Goal: Communication & Community: Answer question/provide support

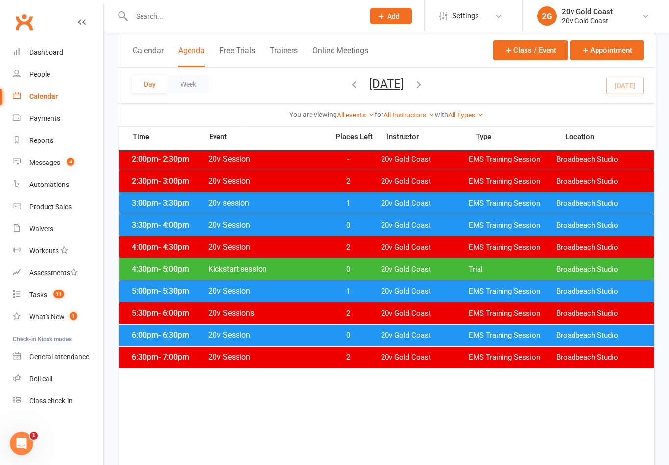
scroll to position [417, 0]
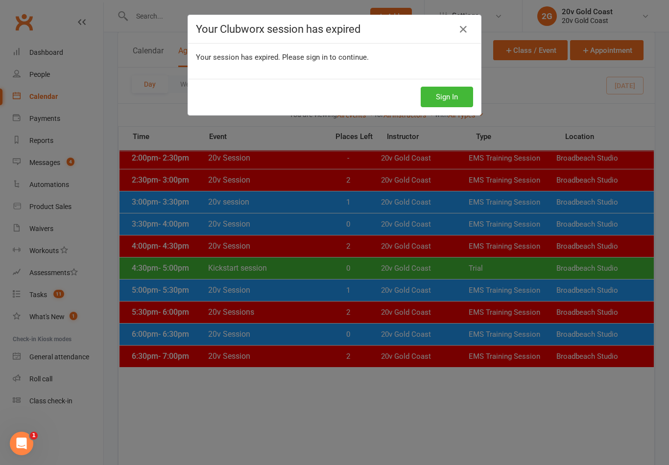
click at [476, 423] on div "Your Clubworx session has expired Your session has expired. Please sign in to c…" at bounding box center [334, 232] width 669 height 465
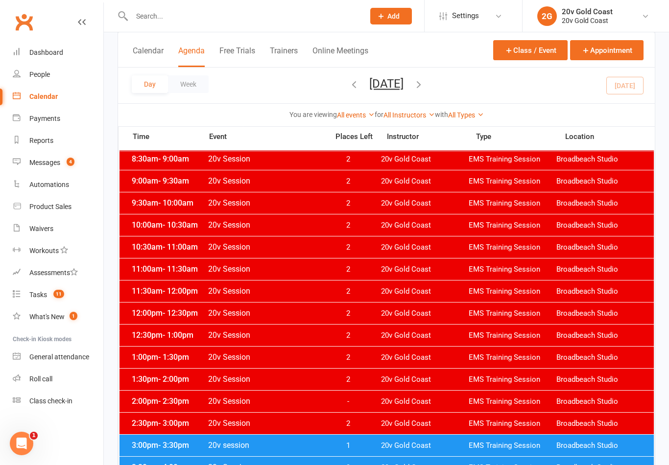
scroll to position [0, 0]
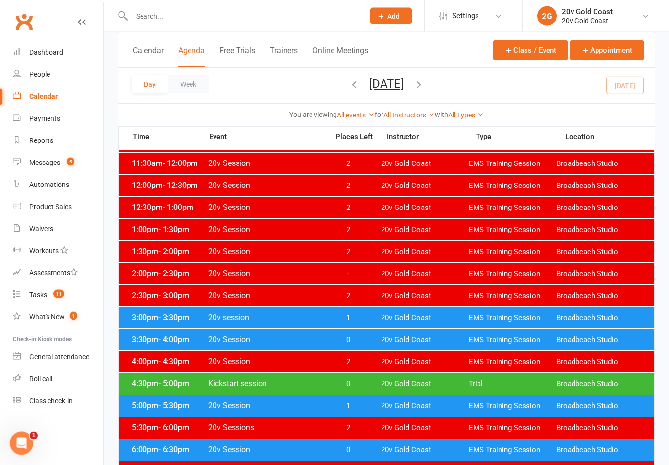
scroll to position [302, 0]
click at [364, 387] on span "0" at bounding box center [347, 384] width 51 height 9
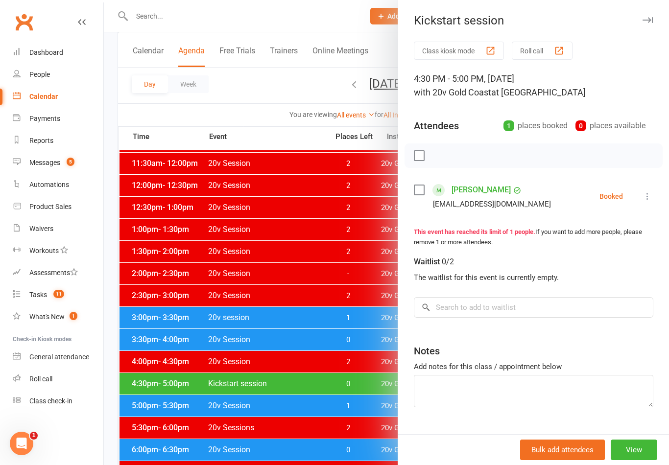
click at [350, 396] on div at bounding box center [386, 232] width 565 height 465
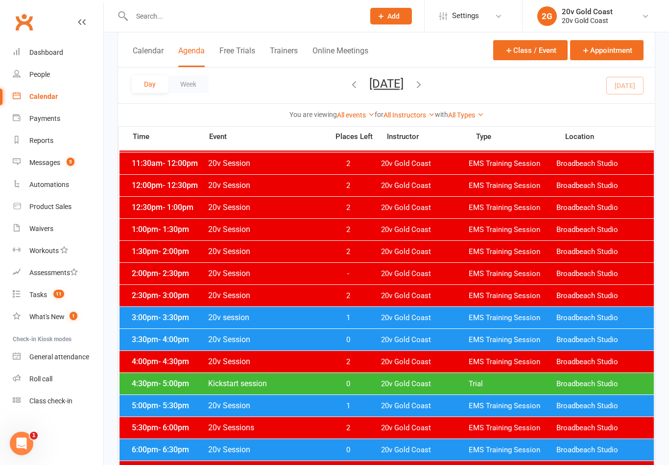
click at [345, 394] on div "4:30pm - 5:00pm Kickstart session 0 20v Gold Coast Trial Broadbeach Studio" at bounding box center [387, 384] width 534 height 22
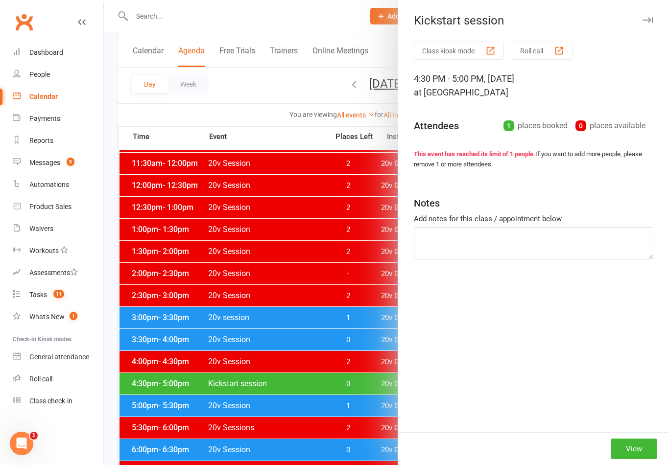
click at [357, 397] on div at bounding box center [386, 232] width 565 height 465
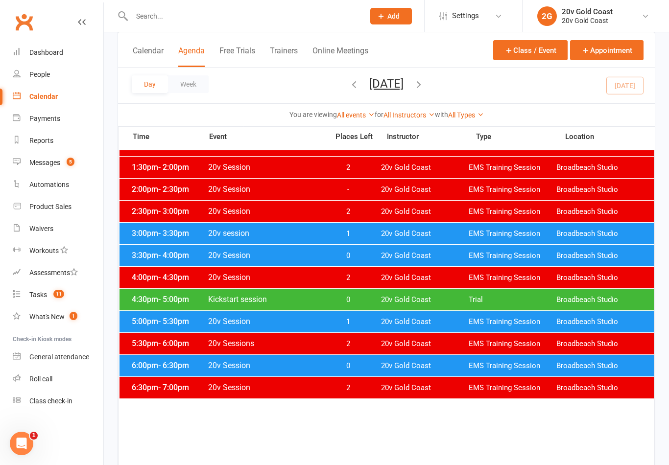
scroll to position [384, 0]
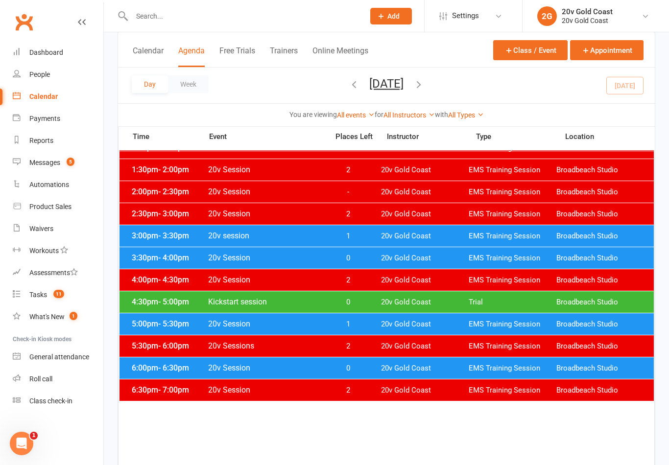
click at [353, 322] on span "1" at bounding box center [347, 324] width 51 height 9
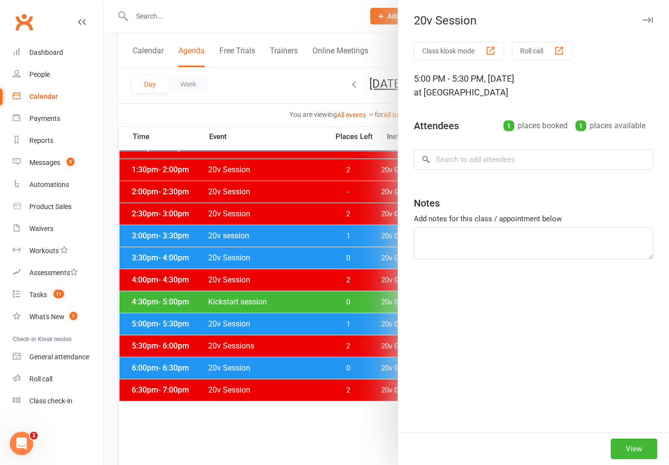
click at [357, 314] on div at bounding box center [386, 232] width 565 height 465
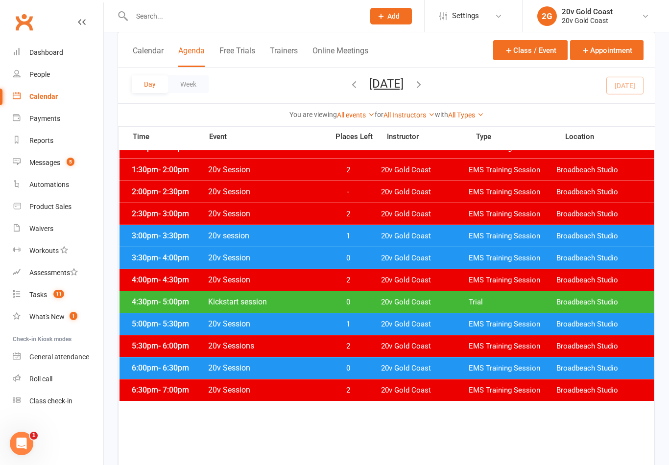
click at [359, 302] on span "0" at bounding box center [347, 302] width 51 height 9
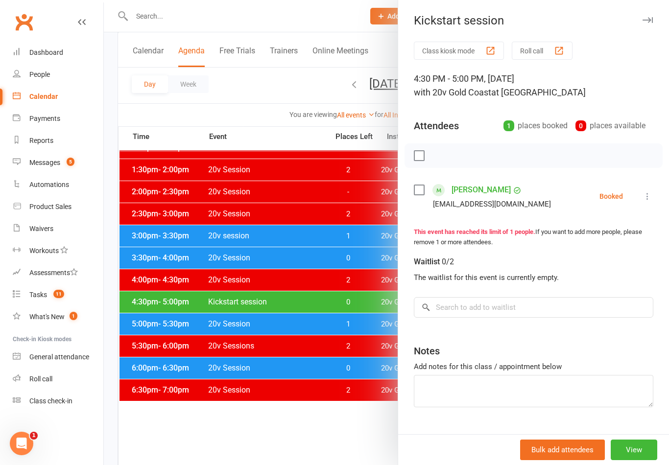
click at [333, 430] on div at bounding box center [386, 232] width 565 height 465
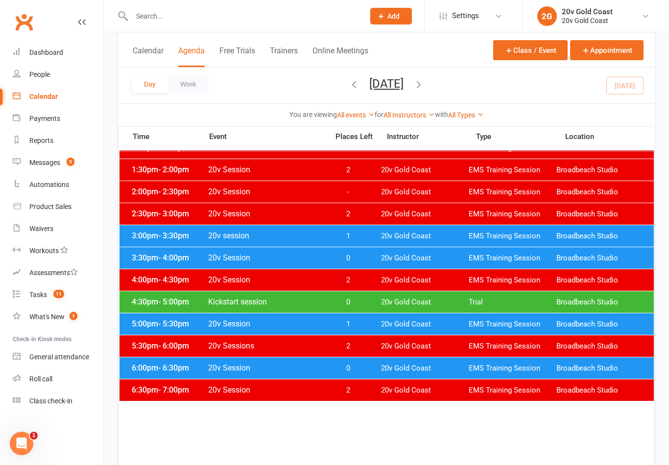
click at [375, 282] on div "4:00pm - 4:30pm 20v Session 2 20v Gold Coast EMS Training Session Broadbeach St…" at bounding box center [387, 280] width 534 height 22
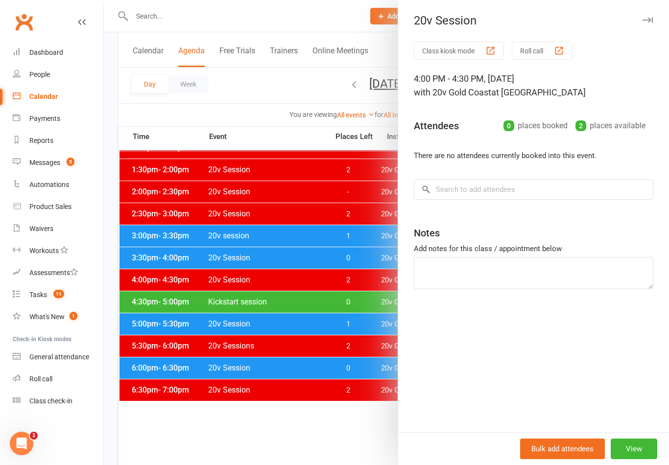
click at [339, 321] on div at bounding box center [386, 232] width 565 height 465
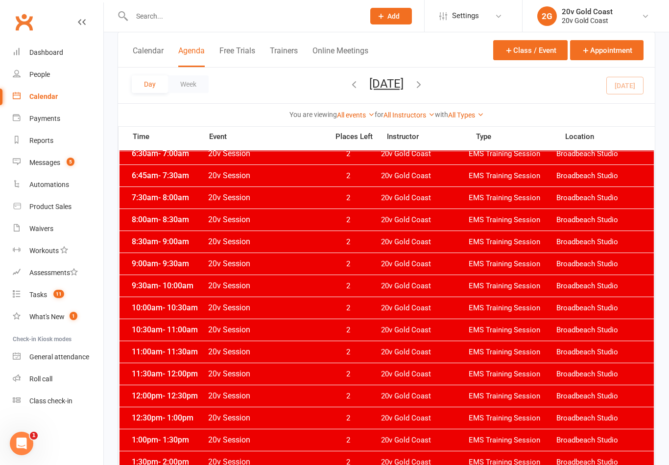
scroll to position [0, 0]
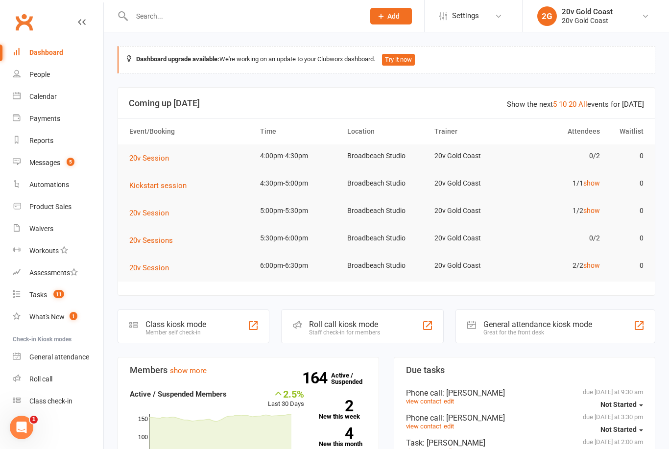
click at [53, 167] on link "Messages 5" at bounding box center [58, 163] width 91 height 22
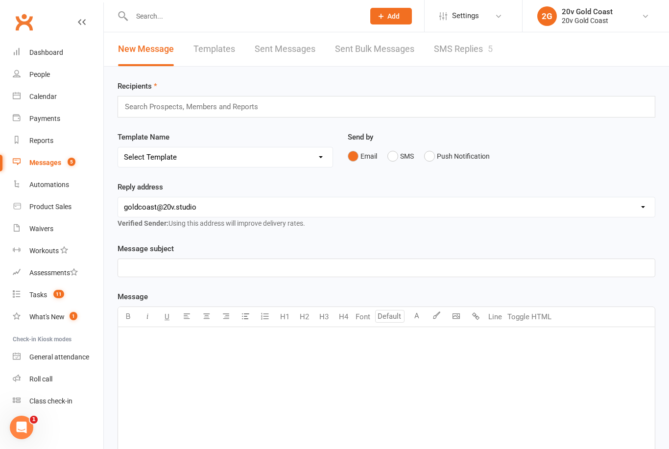
click at [33, 106] on link "Calendar" at bounding box center [58, 97] width 91 height 22
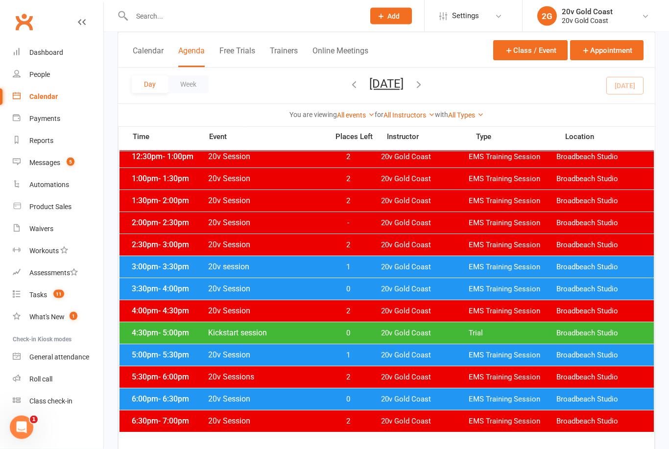
click at [354, 267] on span "1" at bounding box center [347, 267] width 51 height 9
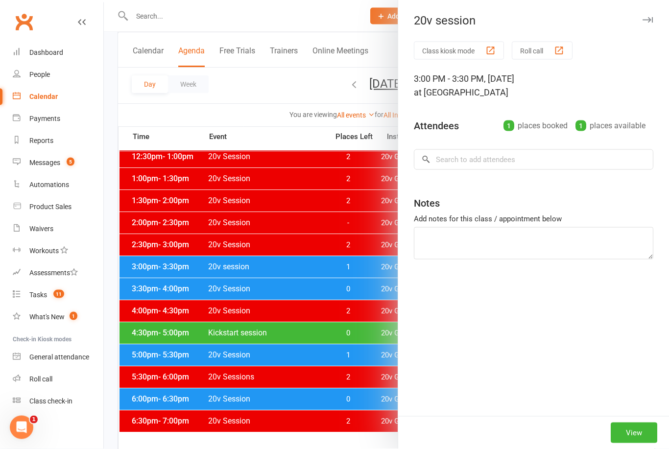
scroll to position [353, 0]
click at [362, 267] on div at bounding box center [386, 224] width 565 height 449
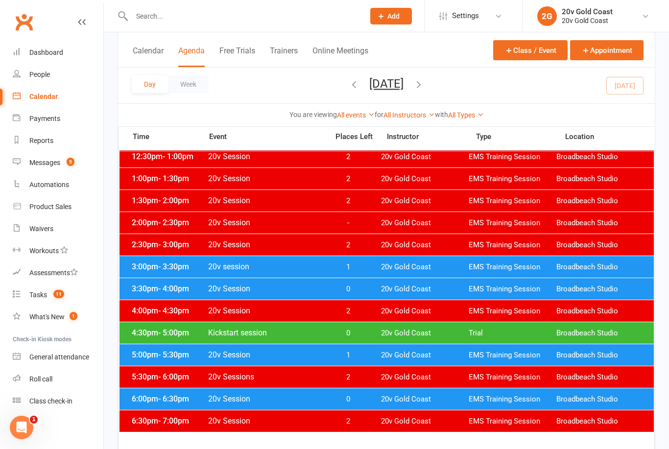
click at [368, 266] on span "1" at bounding box center [347, 267] width 51 height 9
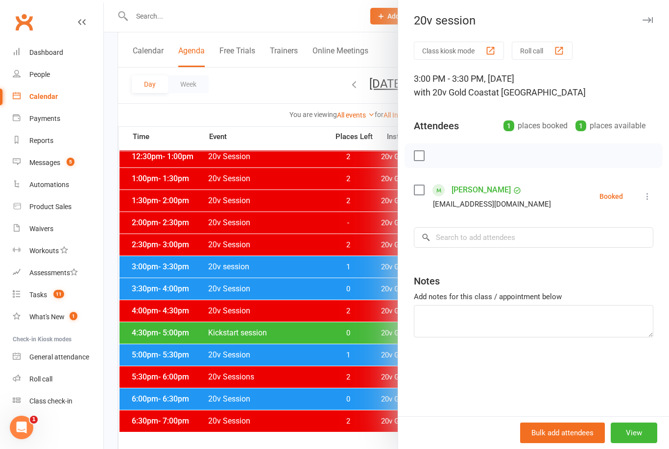
click at [653, 191] on div "Class kiosk mode Roll call 3:00 PM - 3:30 PM, Thursday, September, 11, 2025 wit…" at bounding box center [533, 229] width 271 height 375
click at [650, 201] on icon at bounding box center [648, 197] width 10 height 10
click at [603, 255] on link "Check in" at bounding box center [600, 255] width 105 height 20
click at [349, 368] on div at bounding box center [386, 224] width 565 height 449
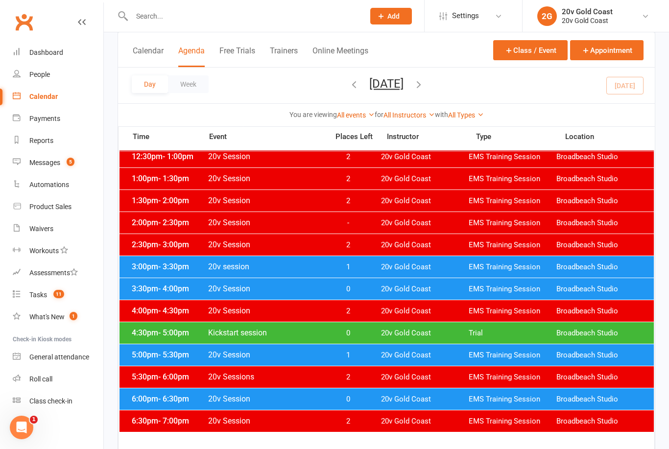
click at [360, 288] on span "0" at bounding box center [347, 289] width 51 height 9
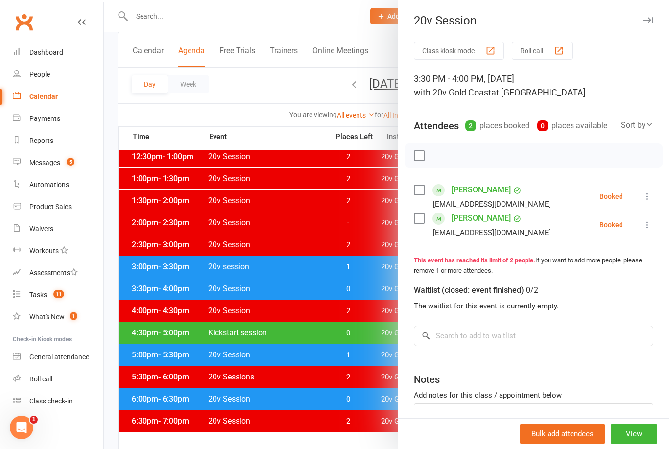
click at [652, 201] on icon at bounding box center [648, 197] width 10 height 10
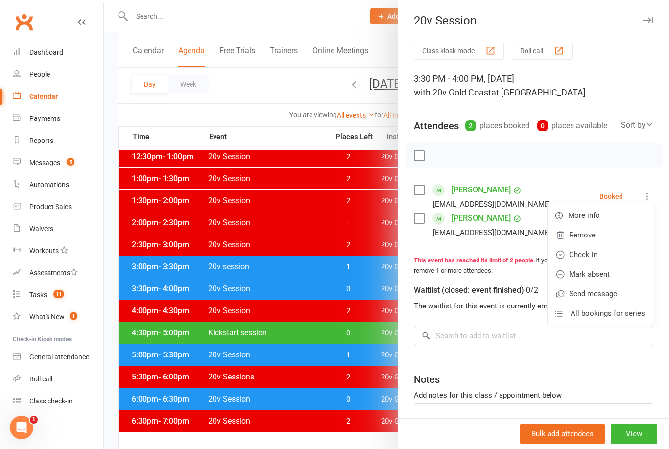
click at [595, 265] on link "Check in" at bounding box center [600, 255] width 105 height 20
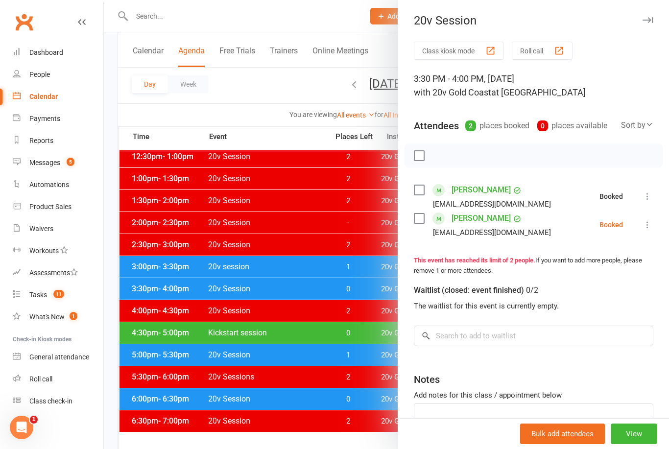
click at [651, 230] on icon at bounding box center [648, 225] width 10 height 10
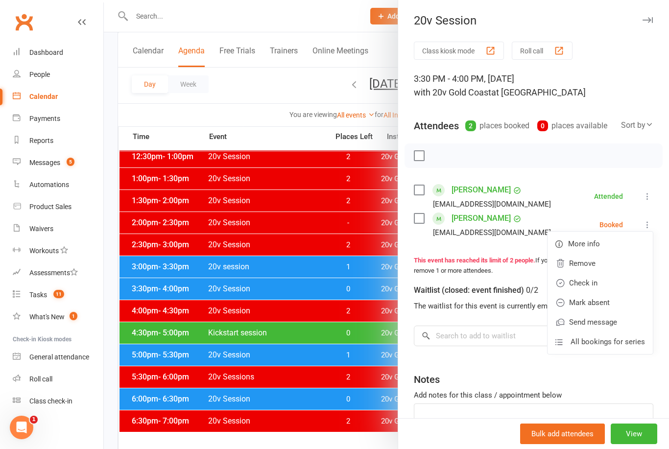
click at [594, 293] on link "Check in" at bounding box center [600, 283] width 105 height 20
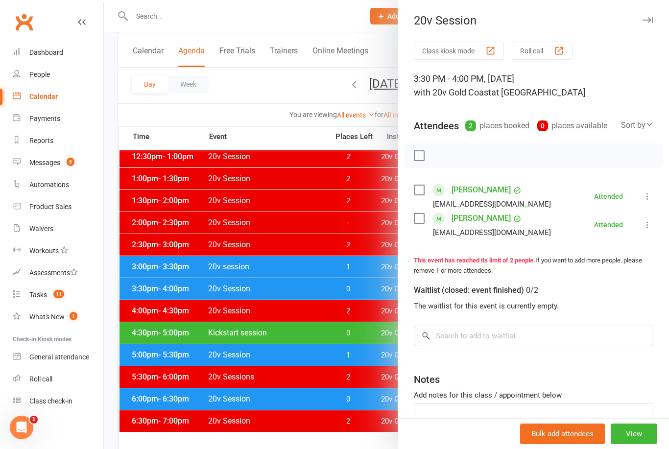
click at [353, 382] on div at bounding box center [386, 224] width 565 height 449
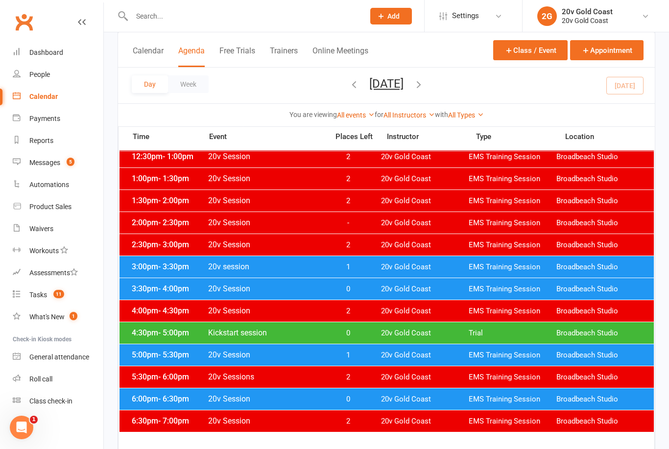
click at [354, 337] on span "0" at bounding box center [347, 333] width 51 height 9
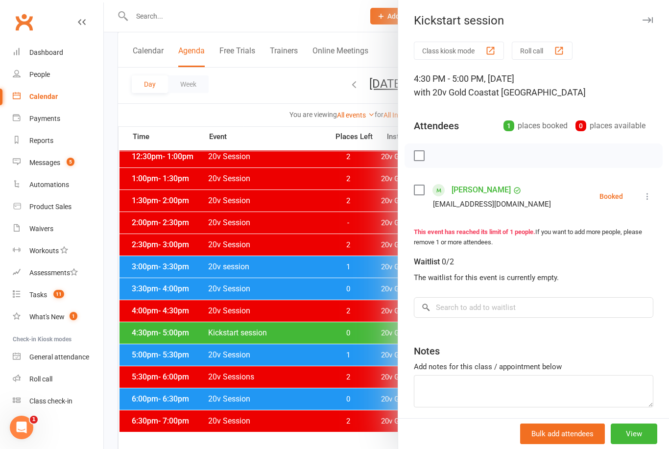
click at [361, 320] on div at bounding box center [386, 224] width 565 height 449
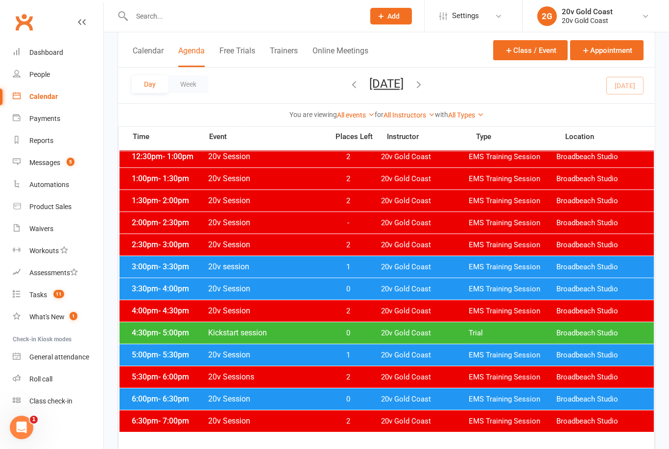
click at [365, 397] on span "0" at bounding box center [347, 399] width 51 height 9
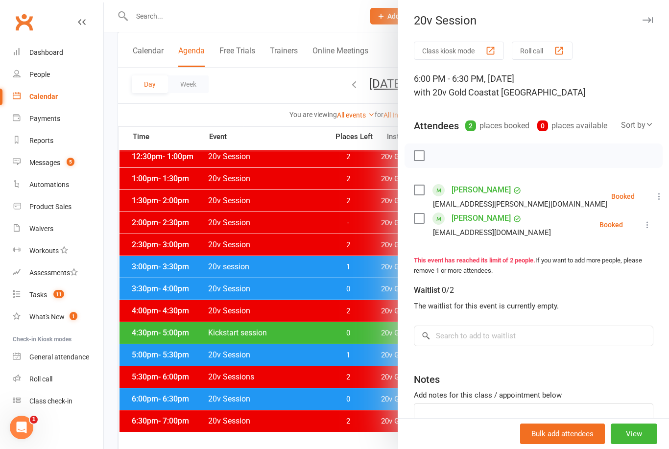
click at [370, 396] on div at bounding box center [386, 224] width 565 height 449
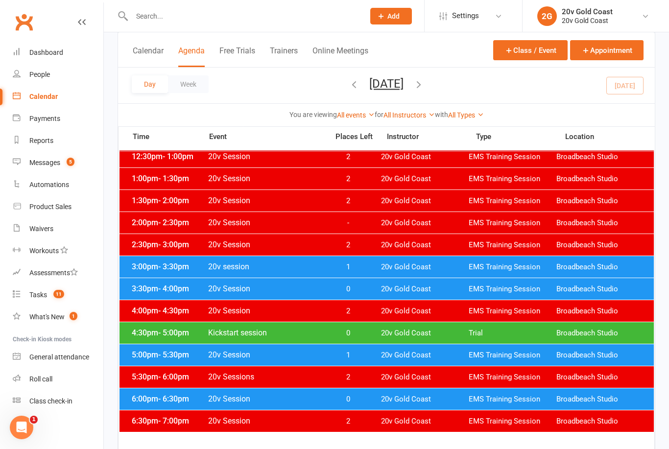
click at [363, 354] on span "1" at bounding box center [347, 355] width 51 height 9
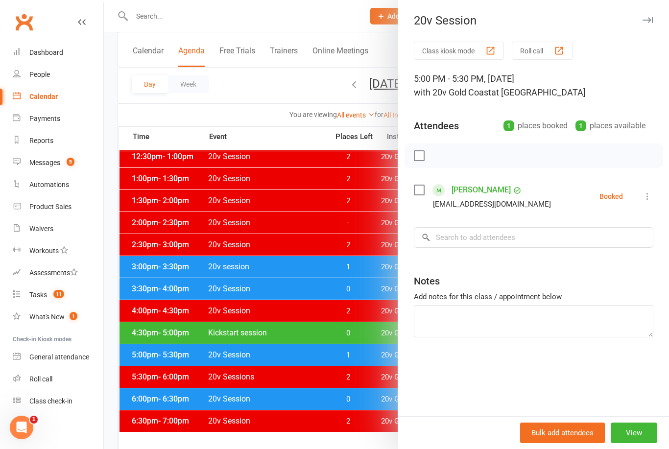
click at [374, 348] on div at bounding box center [386, 224] width 565 height 449
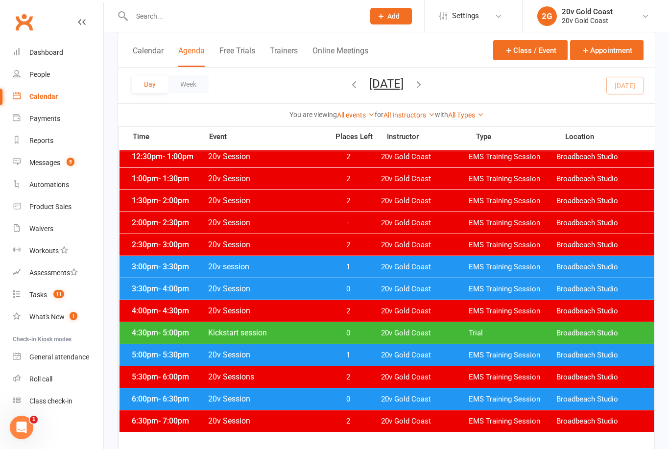
click at [49, 167] on link "Messages 5" at bounding box center [58, 163] width 91 height 22
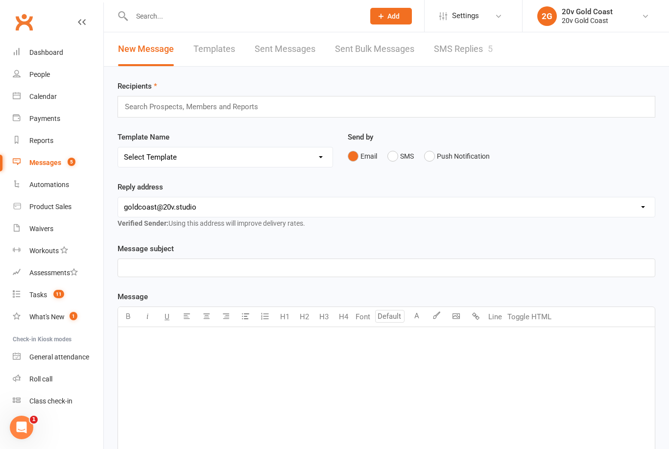
click at [480, 54] on link "SMS Replies 5" at bounding box center [463, 49] width 59 height 34
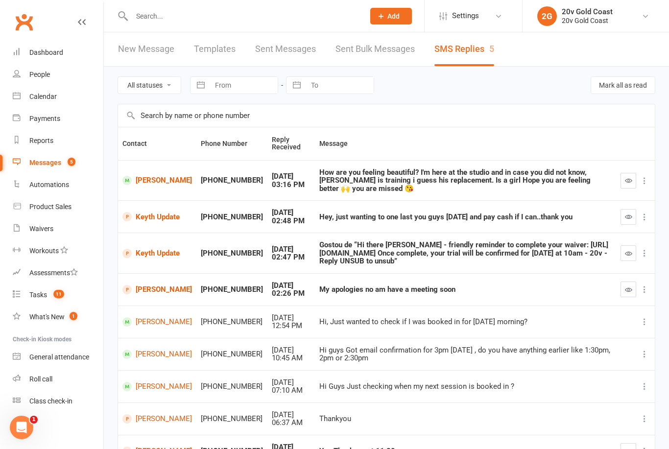
click at [159, 183] on link "[PERSON_NAME]" at bounding box center [157, 180] width 70 height 9
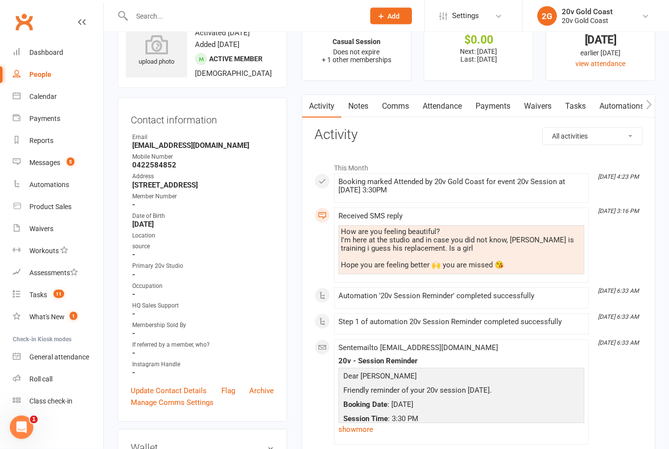
scroll to position [37, 0]
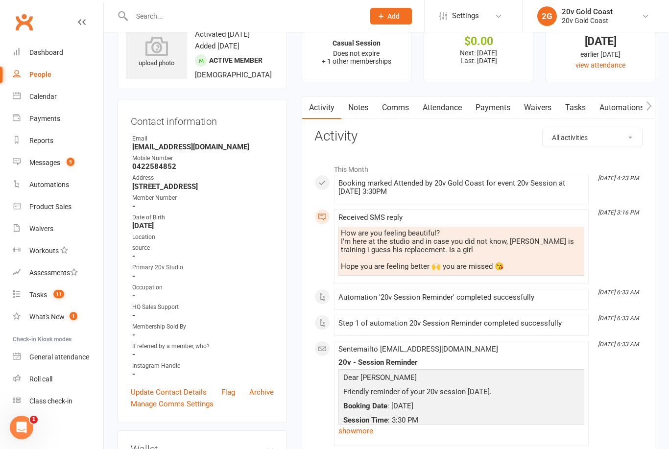
click at [42, 166] on div "Messages" at bounding box center [44, 163] width 31 height 8
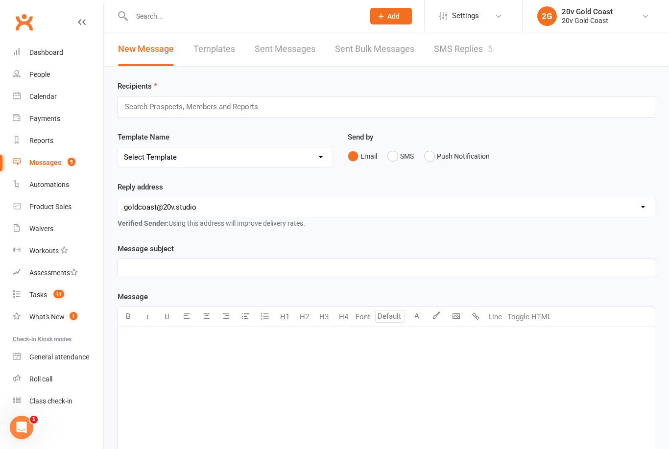
click at [465, 48] on link "SMS Replies 5" at bounding box center [463, 49] width 59 height 34
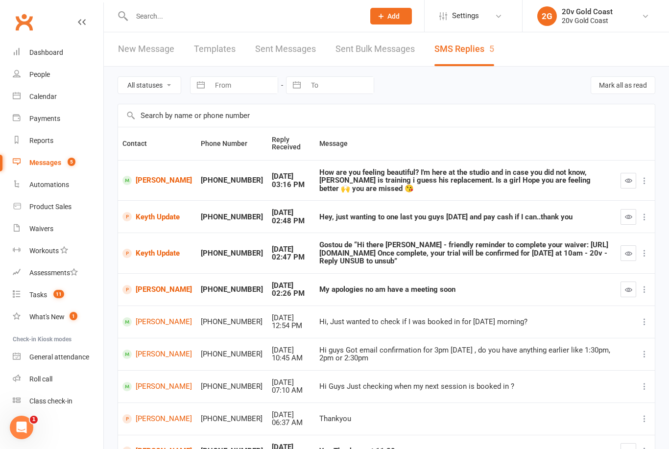
click at [162, 84] on select "All statuses Read only Unread only" at bounding box center [149, 85] width 63 height 17
select select "unread_only"
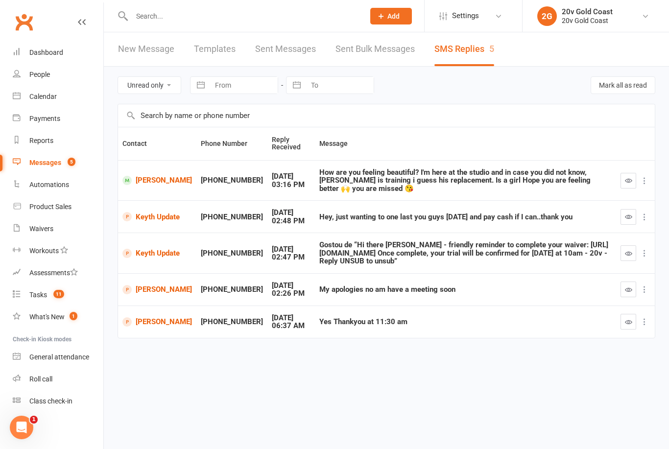
click at [36, 96] on div "Calendar" at bounding box center [42, 97] width 27 height 8
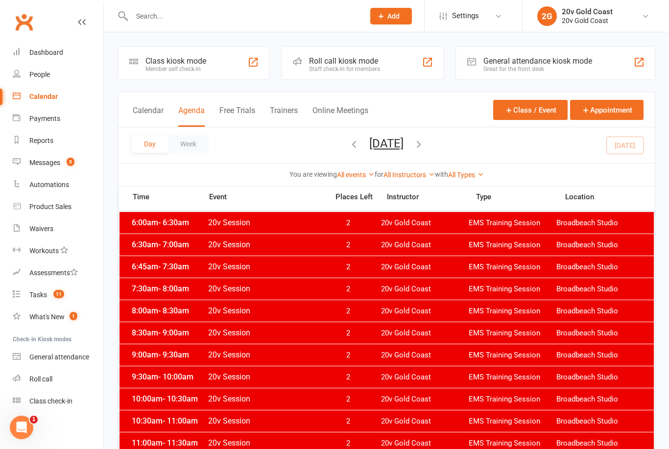
click at [349, 144] on icon "button" at bounding box center [354, 144] width 11 height 11
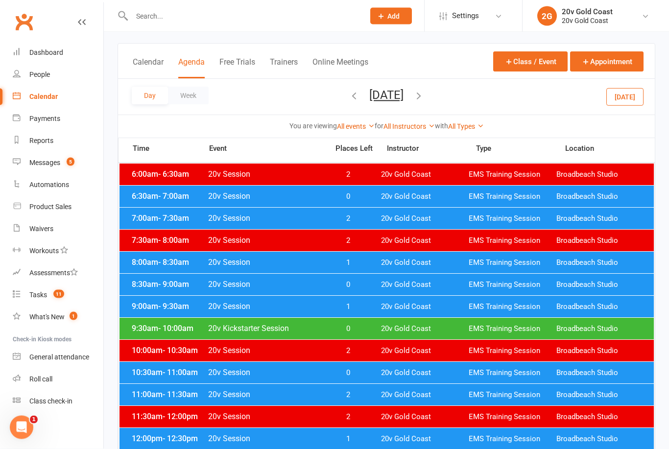
click at [357, 327] on span "0" at bounding box center [347, 329] width 51 height 9
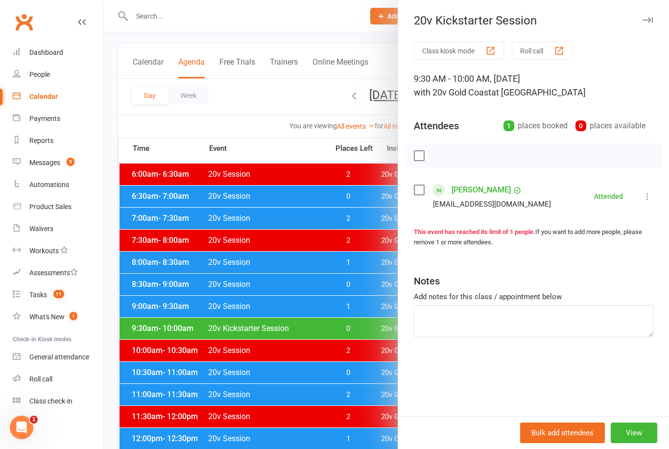
click at [365, 327] on div at bounding box center [386, 224] width 565 height 449
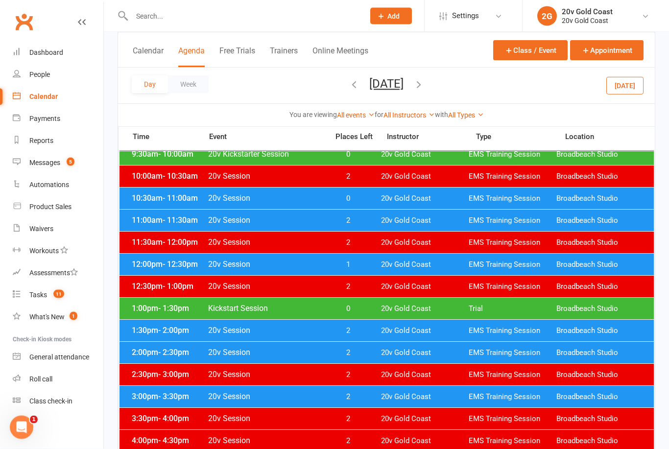
click at [352, 312] on span "0" at bounding box center [347, 309] width 51 height 9
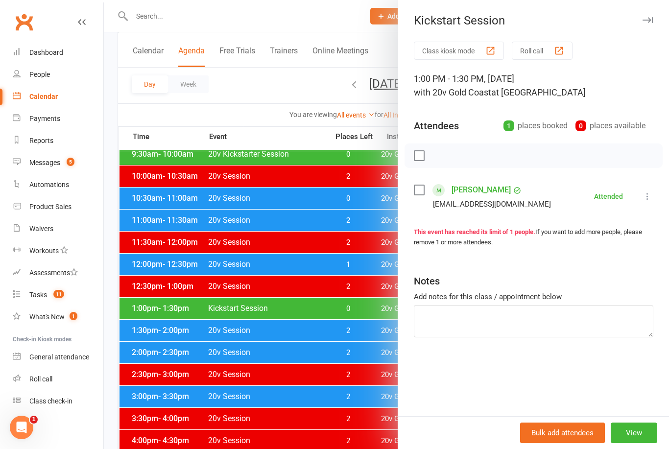
click at [495, 184] on link "Michelle Wehrstedt" at bounding box center [481, 190] width 59 height 16
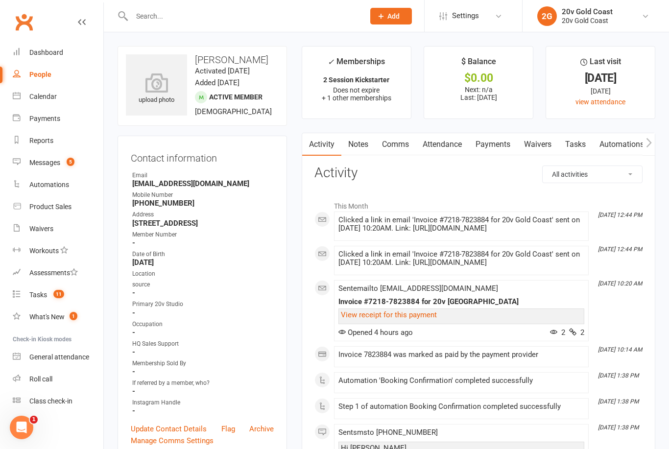
click at [496, 143] on link "Payments" at bounding box center [493, 144] width 48 height 23
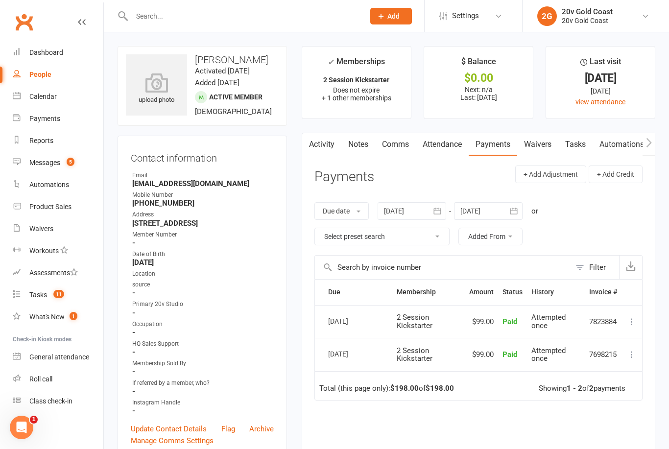
click at [447, 145] on link "Attendance" at bounding box center [442, 144] width 53 height 23
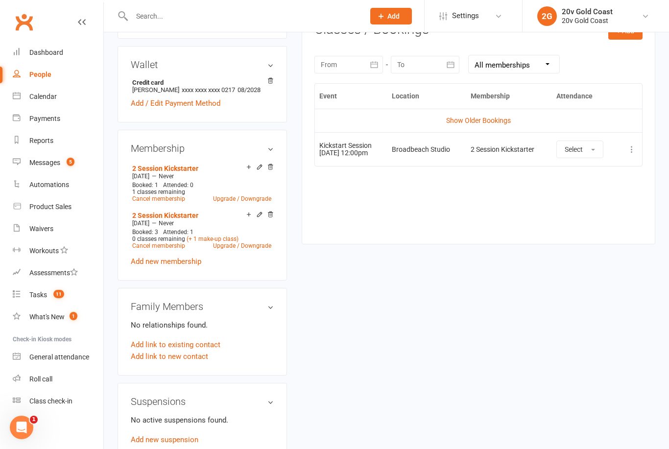
scroll to position [408, 0]
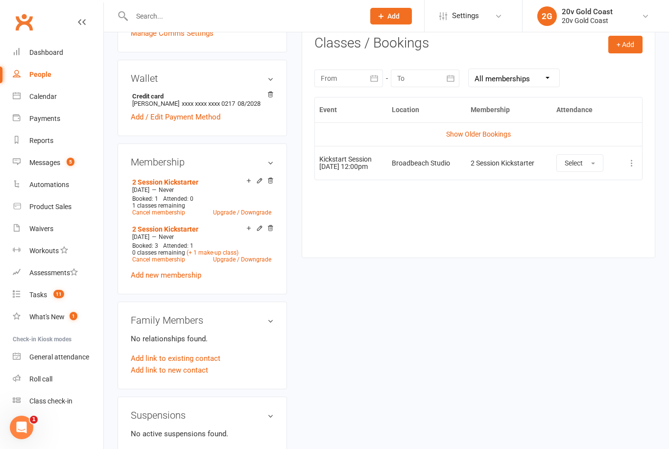
click at [492, 130] on link "Show Older Bookings" at bounding box center [478, 134] width 65 height 8
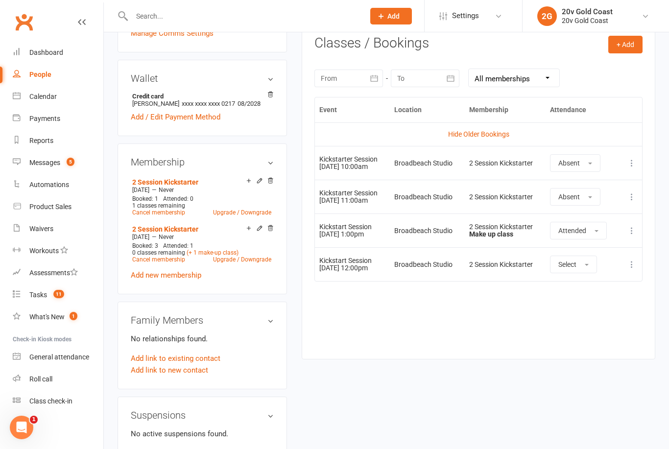
click at [496, 130] on link "Hide Older Bookings" at bounding box center [478, 134] width 61 height 8
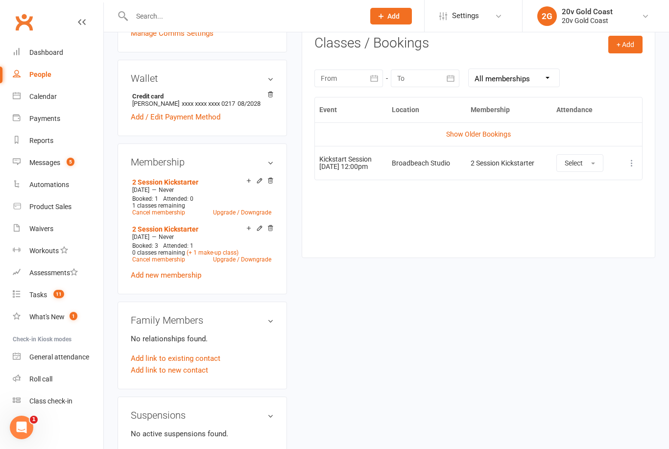
click at [487, 134] on link "Show Older Bookings" at bounding box center [478, 134] width 65 height 8
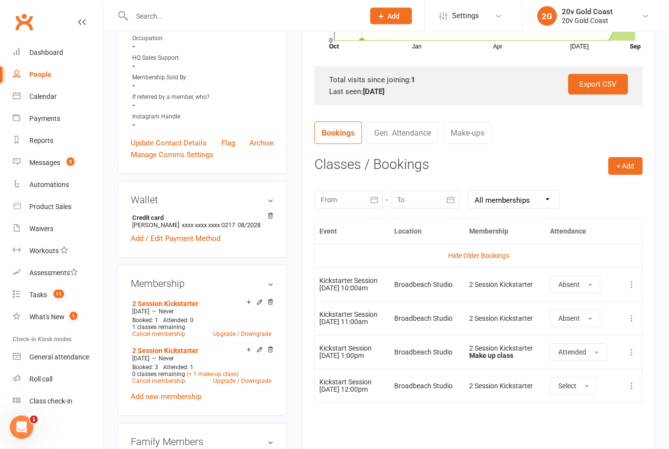
scroll to position [287, 0]
click at [37, 97] on div "Calendar" at bounding box center [42, 97] width 27 height 8
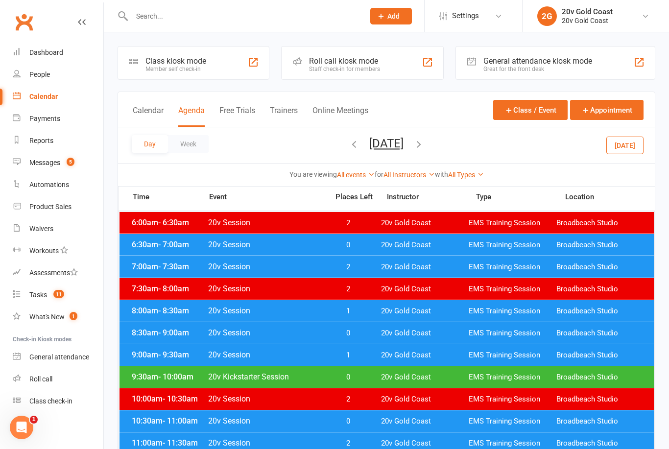
click at [633, 145] on button "Today" at bounding box center [624, 145] width 37 height 18
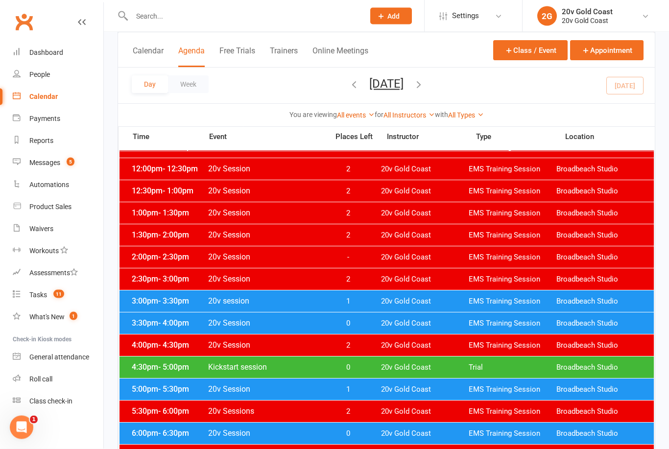
click at [354, 369] on span "0" at bounding box center [347, 367] width 51 height 9
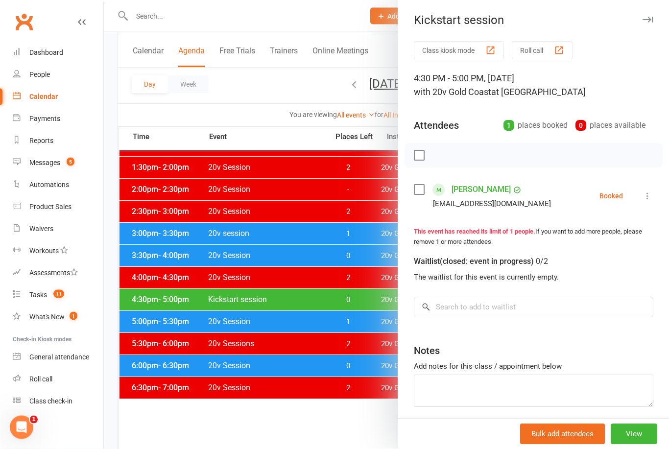
scroll to position [386, 0]
click at [478, 191] on link "Amanda Peck" at bounding box center [481, 190] width 59 height 16
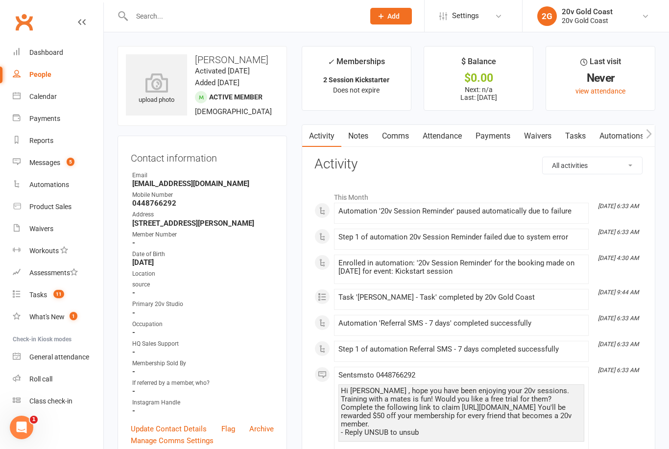
click at [552, 130] on link "Waivers" at bounding box center [537, 136] width 41 height 23
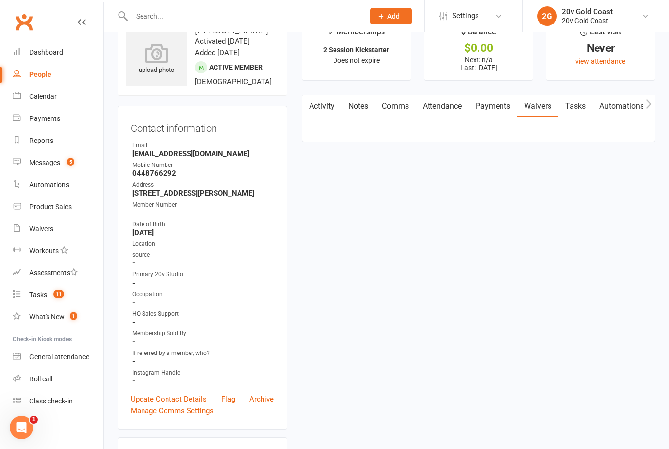
scroll to position [31, 0]
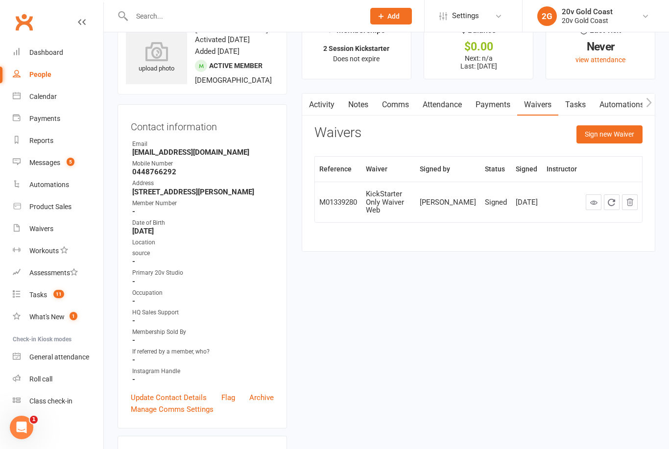
click at [587, 197] on link at bounding box center [594, 202] width 16 height 16
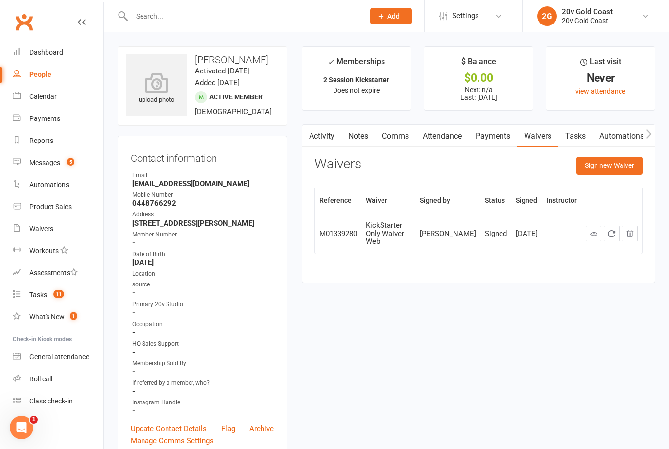
click at [38, 110] on link "Payments" at bounding box center [58, 119] width 91 height 22
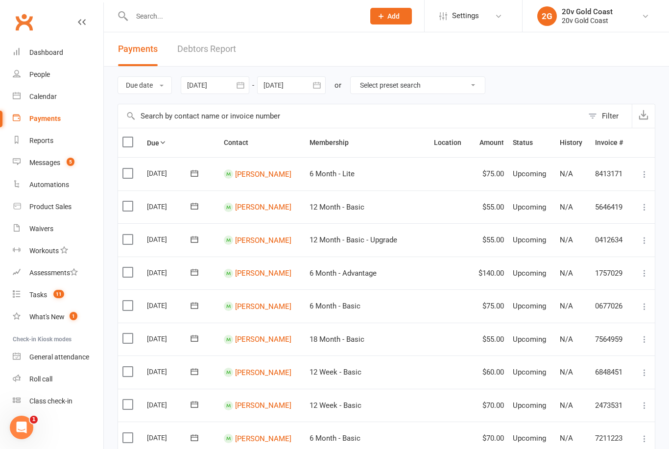
click at [57, 97] on link "Calendar" at bounding box center [58, 97] width 91 height 22
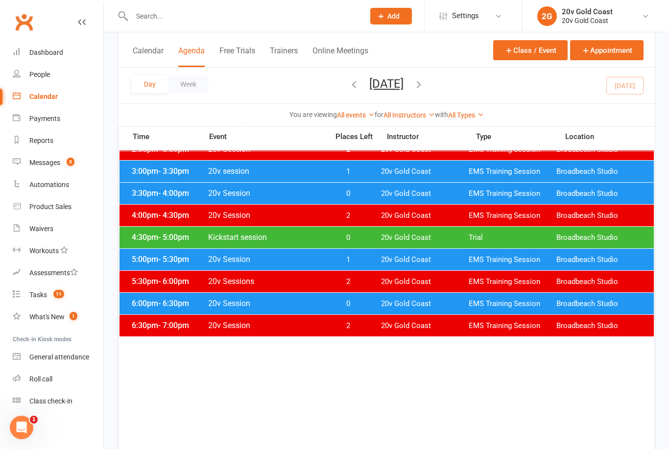
scroll to position [448, 0]
click at [350, 240] on span "0" at bounding box center [347, 238] width 51 height 9
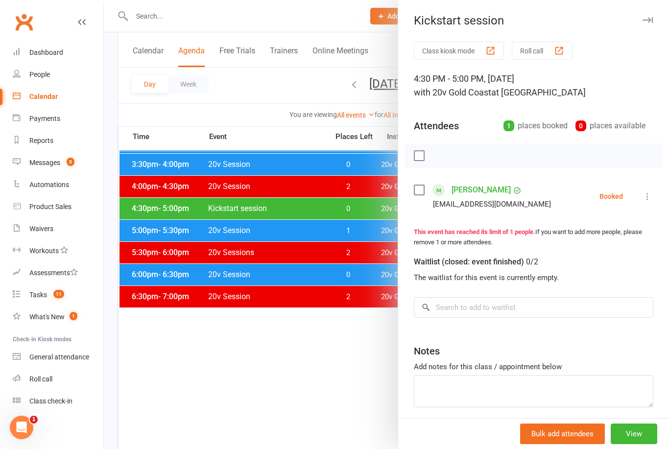
scroll to position [480, 0]
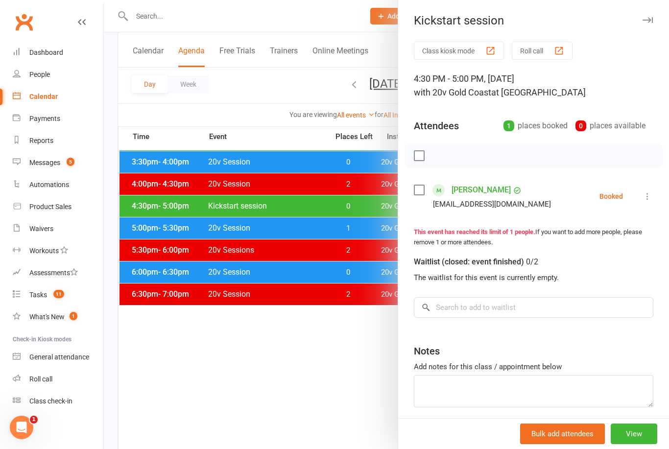
click at [278, 355] on div at bounding box center [386, 224] width 565 height 449
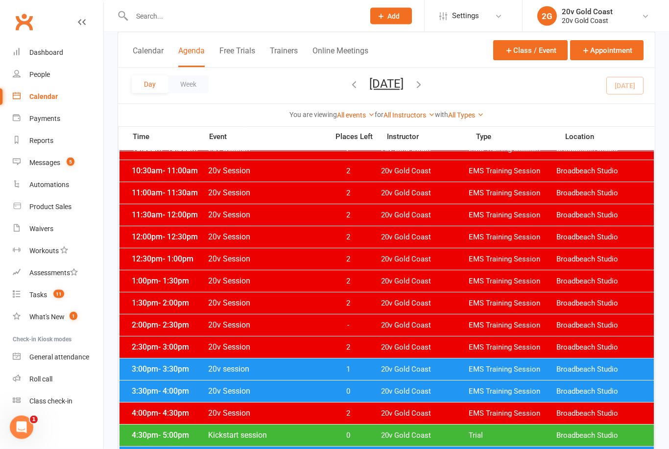
scroll to position [0, 0]
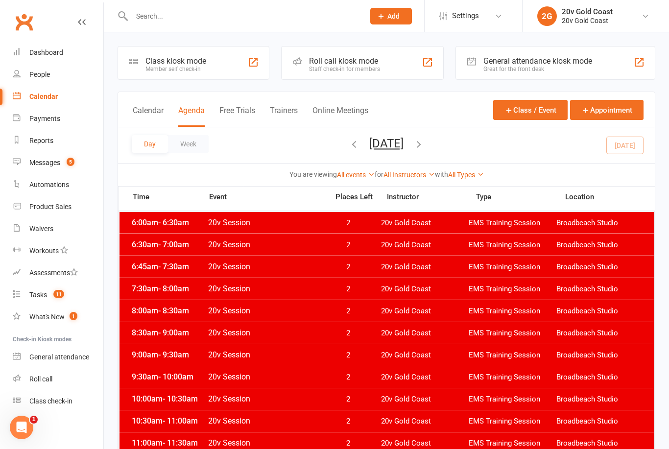
click at [627, 147] on div "Day Week Thursday, Sep 11, 2025 September 2025 Sun Mon Tue Wed Thu Fri Sat 31 0…" at bounding box center [386, 145] width 537 height 36
click at [424, 148] on icon "button" at bounding box center [418, 144] width 11 height 11
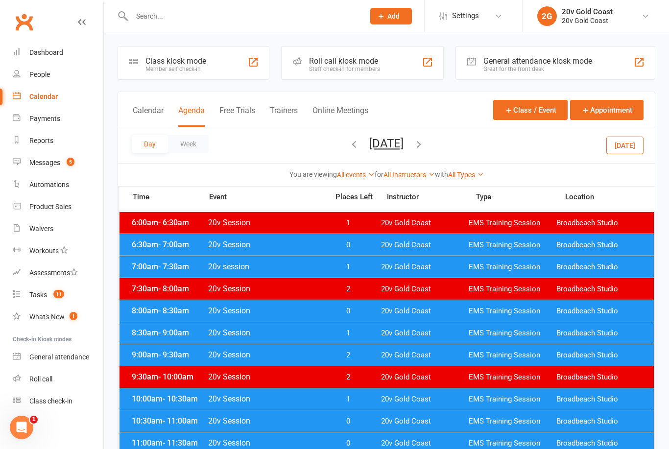
click at [360, 239] on div "6:30am - 7:00am 20v Session 0 20v Gold Coast EMS Training Session Broadbeach St…" at bounding box center [387, 245] width 534 height 22
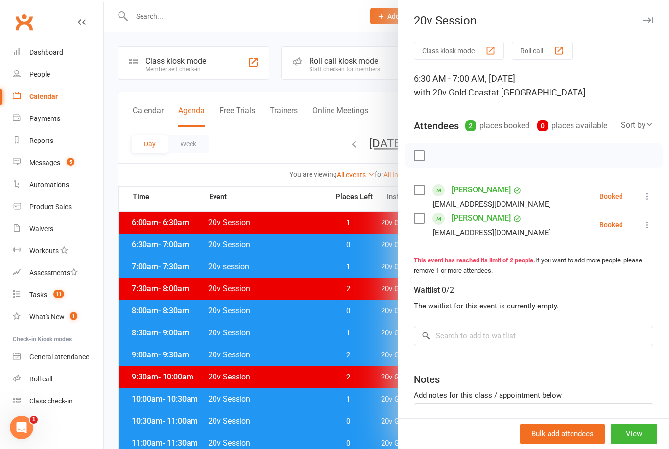
click at [346, 321] on div at bounding box center [386, 224] width 565 height 449
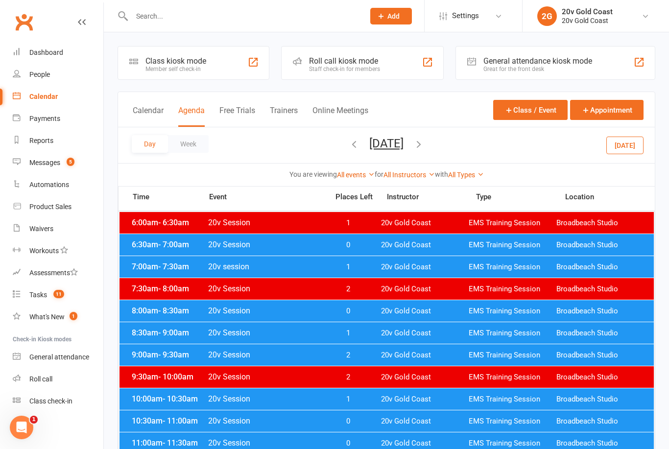
click at [354, 264] on span "1" at bounding box center [347, 267] width 51 height 9
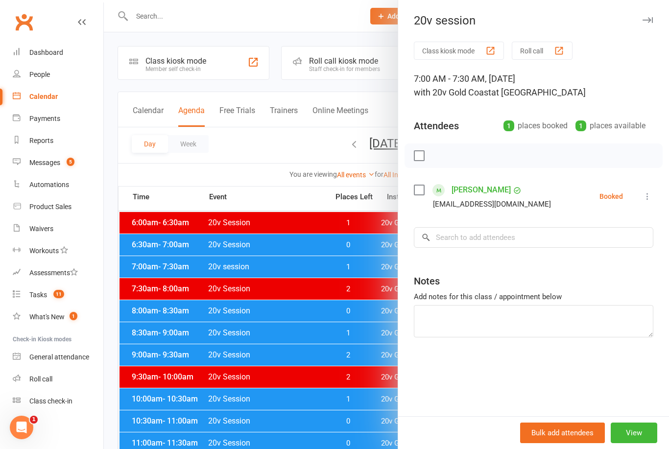
click at [361, 335] on div at bounding box center [386, 224] width 565 height 449
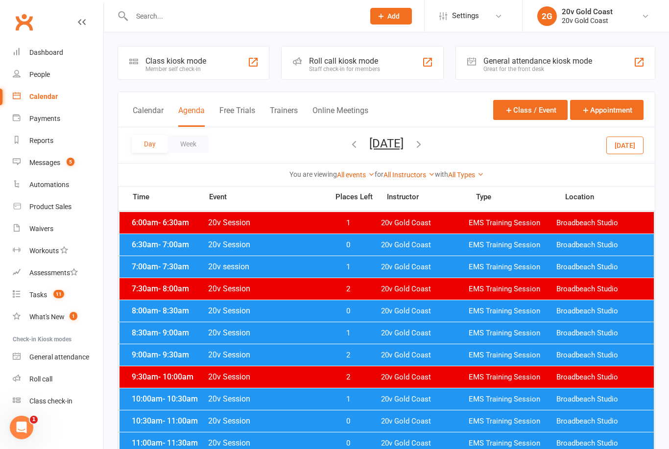
click at [355, 309] on span "0" at bounding box center [347, 311] width 51 height 9
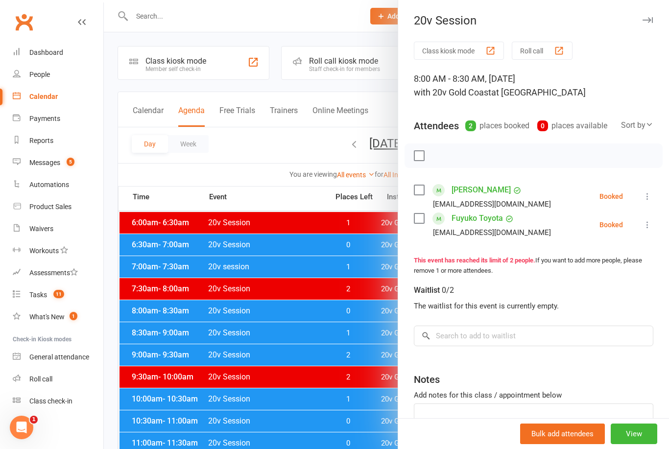
click at [349, 403] on div at bounding box center [386, 224] width 565 height 449
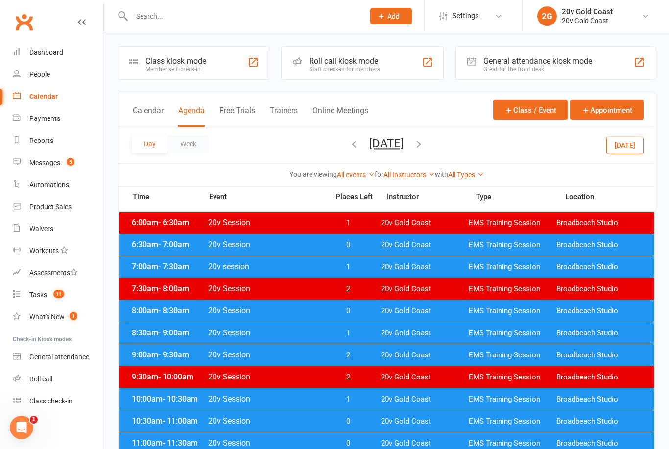
click at [360, 331] on span "1" at bounding box center [347, 333] width 51 height 9
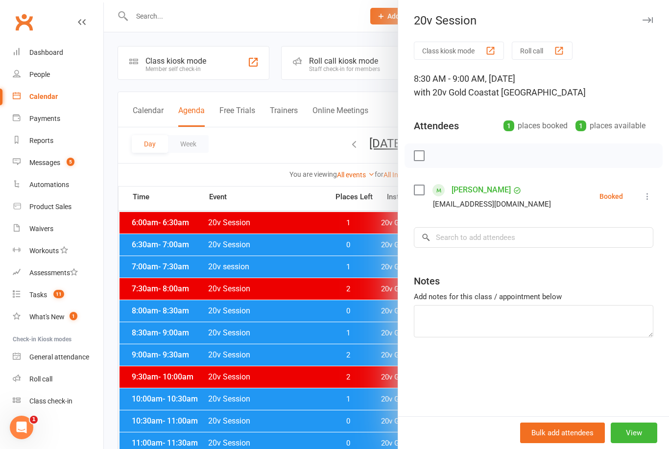
click at [350, 391] on div at bounding box center [386, 224] width 565 height 449
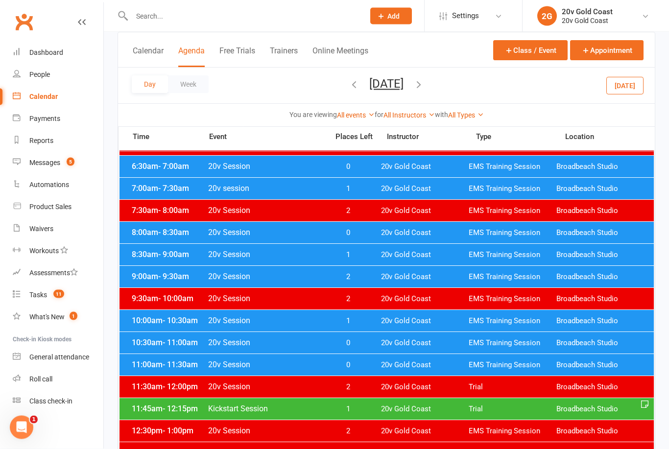
scroll to position [78, 0]
click at [359, 323] on span "1" at bounding box center [347, 320] width 51 height 9
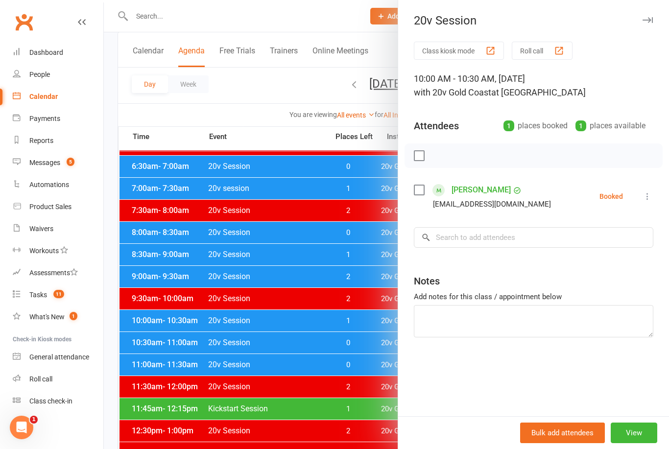
click at [351, 428] on div at bounding box center [386, 224] width 565 height 449
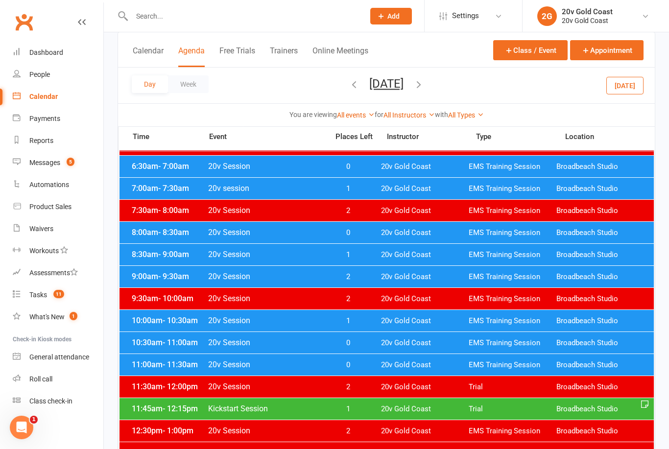
click at [359, 342] on span "0" at bounding box center [347, 342] width 51 height 9
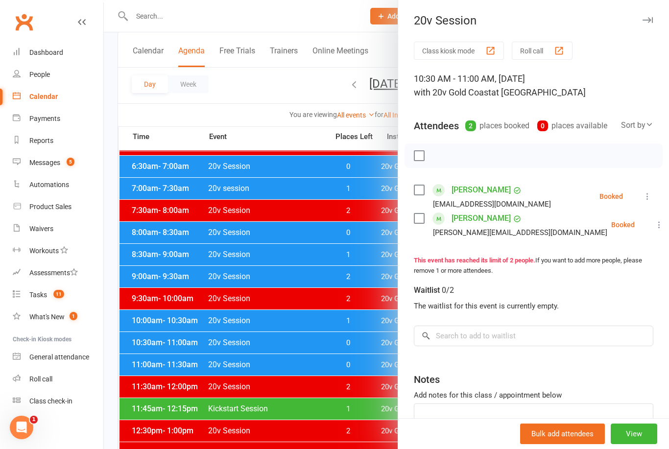
click at [366, 353] on div at bounding box center [386, 224] width 565 height 449
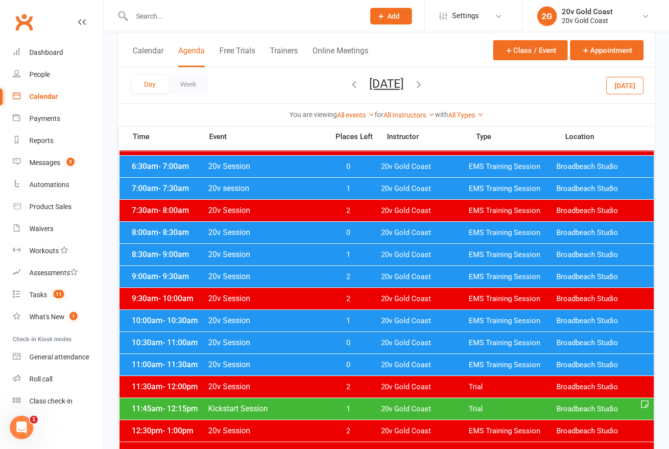
click at [362, 367] on span "0" at bounding box center [347, 365] width 51 height 9
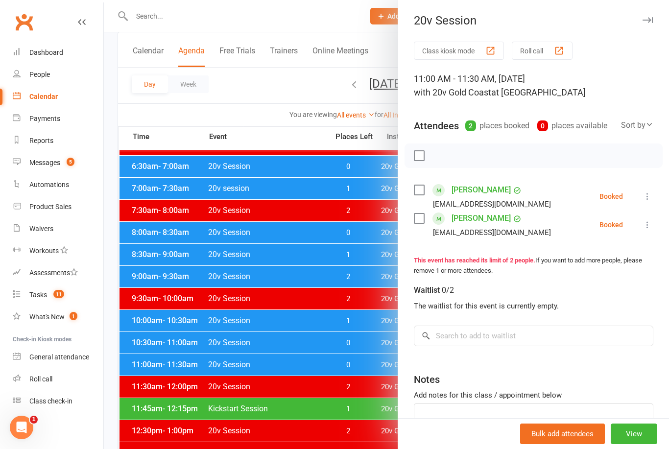
click at [347, 369] on div at bounding box center [386, 224] width 565 height 449
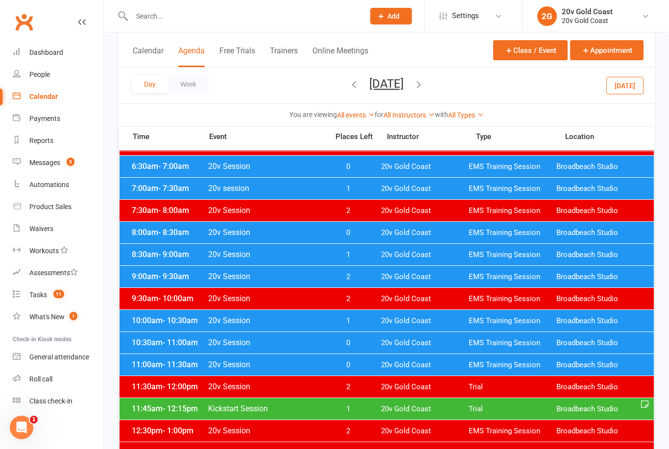
click at [618, 94] on button "Today" at bounding box center [624, 85] width 37 height 18
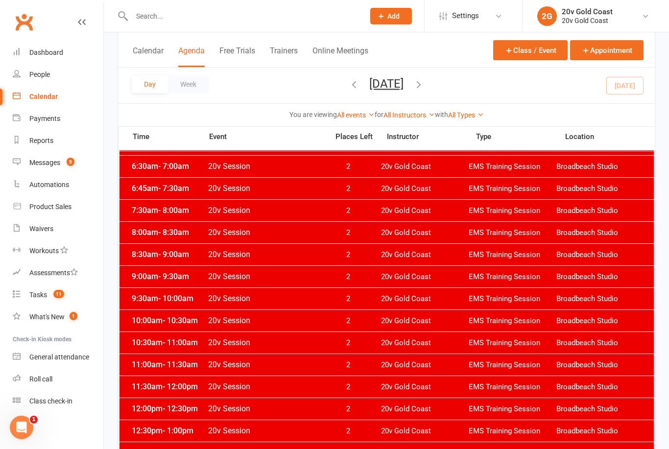
click at [401, 87] on button "Thursday, Sep 11, 2025" at bounding box center [386, 84] width 34 height 14
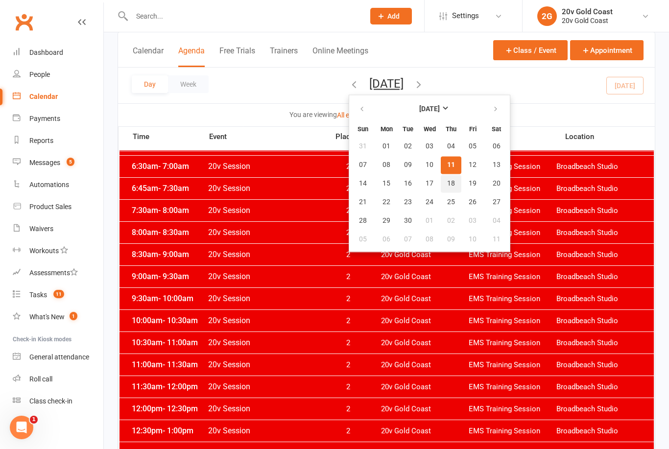
click at [447, 187] on span "18" at bounding box center [451, 184] width 8 height 8
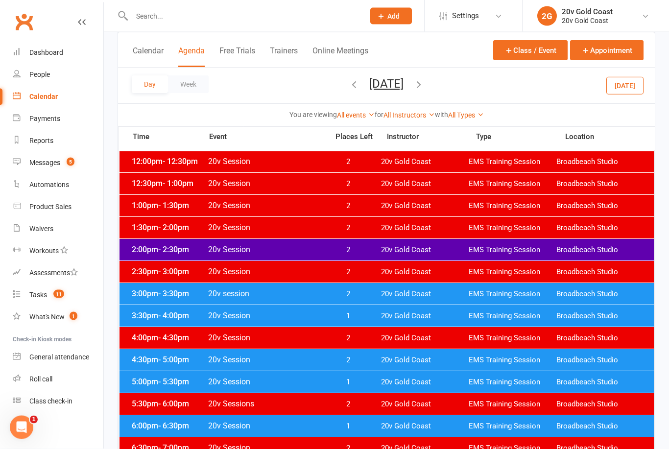
scroll to position [325, 0]
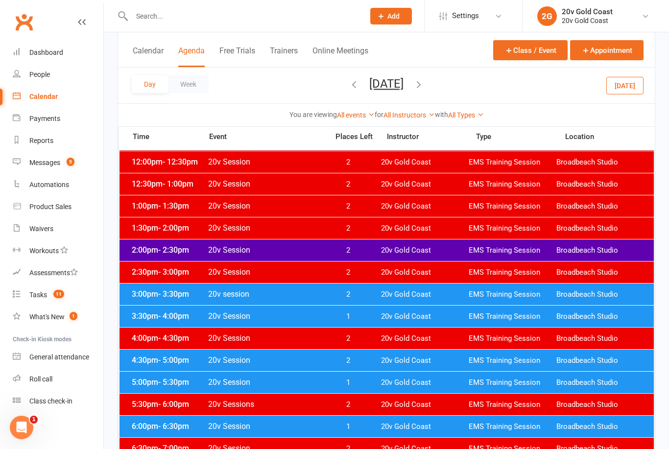
click at [358, 360] on span "2" at bounding box center [347, 360] width 51 height 9
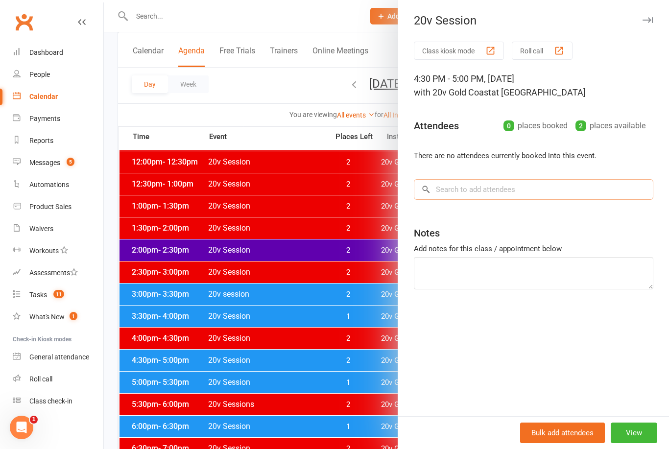
click at [483, 189] on input "search" at bounding box center [534, 189] width 240 height 21
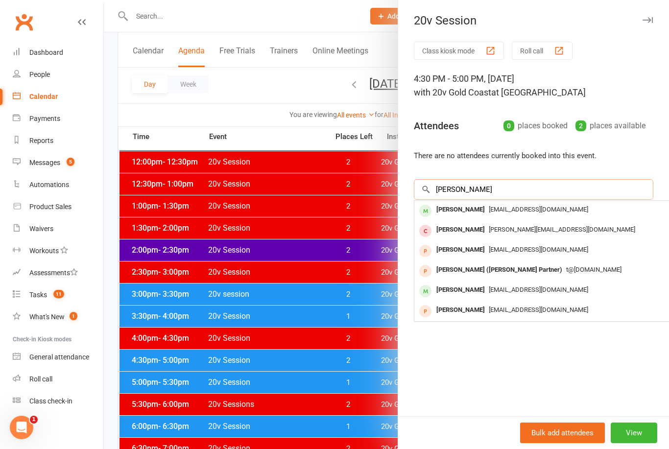
type input "Amanda peck"
click at [475, 211] on div "Amanda Peck" at bounding box center [461, 210] width 56 height 14
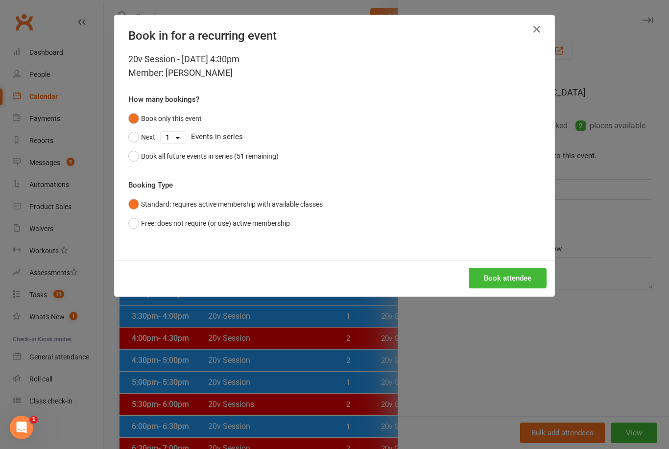
click at [510, 268] on button "Book attendee" at bounding box center [508, 278] width 78 height 21
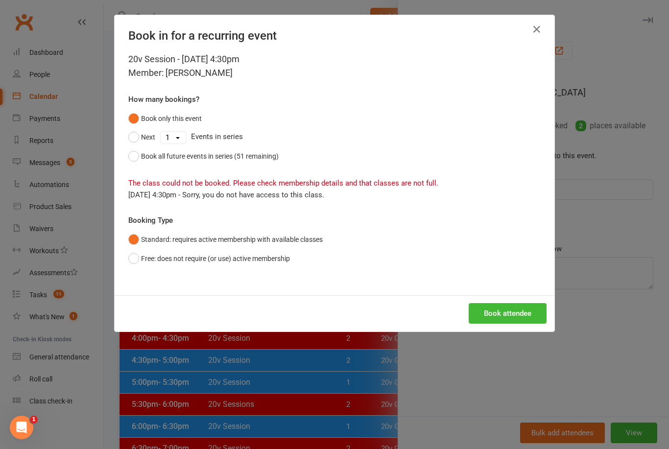
click at [632, 449] on div "Book in for a recurring event 20v Session - Sep 18, 2025 4:30pm Member: Amanda …" at bounding box center [334, 224] width 669 height 449
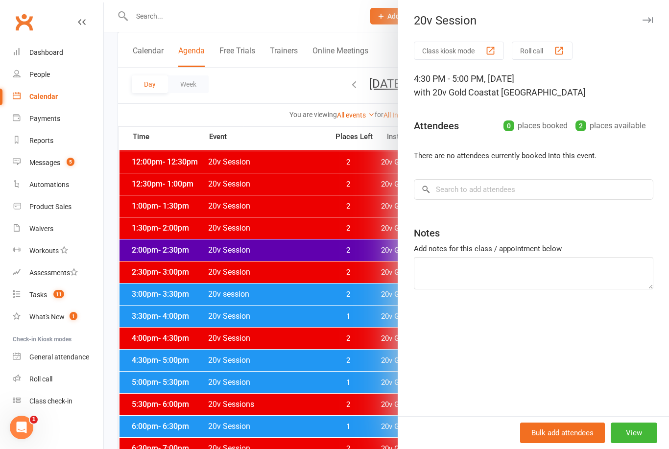
click at [342, 373] on div at bounding box center [386, 224] width 565 height 449
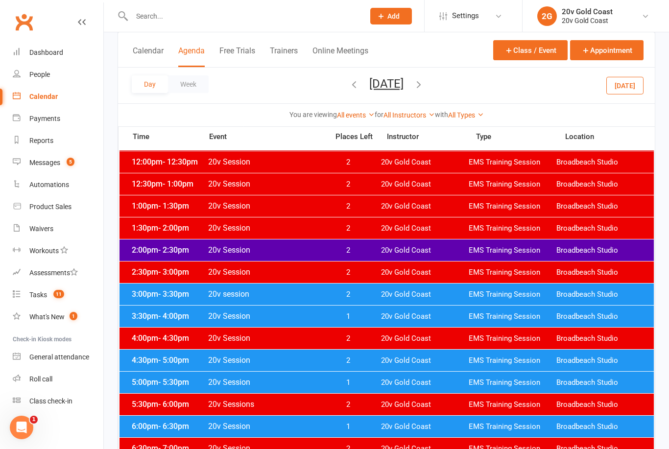
click at [352, 355] on div "4:30pm - 5:00pm 20v Session 2 20v Gold Coast EMS Training Session Broadbeach St…" at bounding box center [387, 361] width 534 height 22
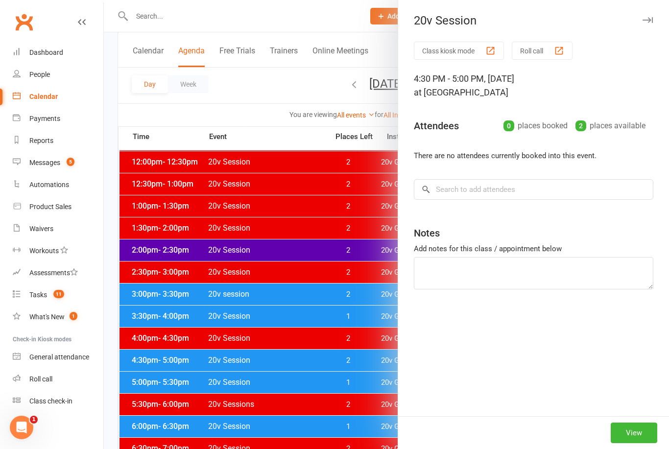
click at [632, 443] on button "View" at bounding box center [634, 433] width 47 height 21
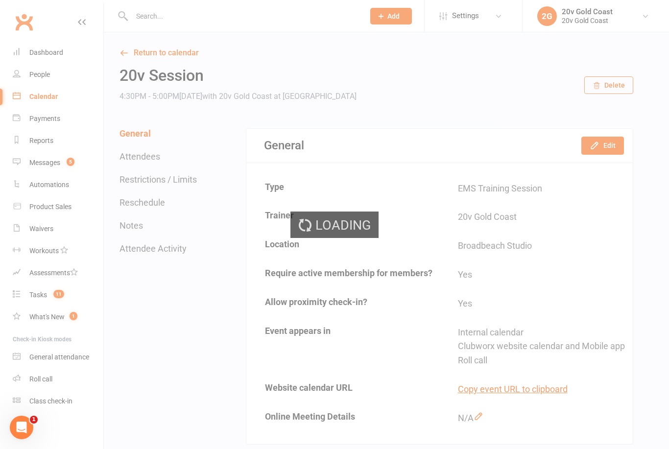
click at [606, 144] on div "Loading" at bounding box center [334, 224] width 669 height 449
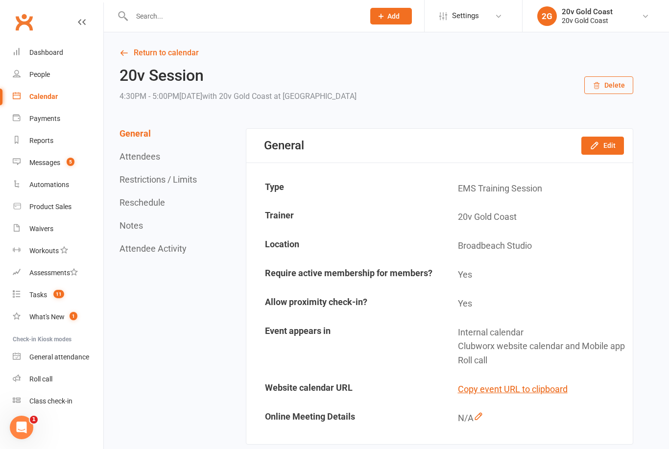
click at [606, 145] on button "Edit" at bounding box center [602, 146] width 43 height 18
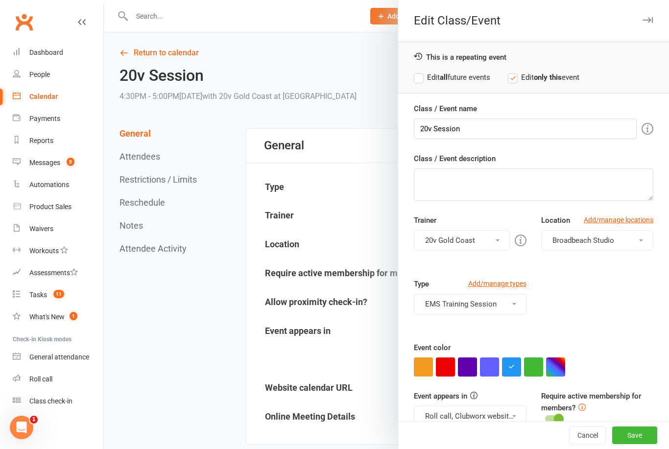
click at [503, 305] on button "EMS Training Session" at bounding box center [470, 304] width 112 height 21
click at [439, 346] on link "Trial" at bounding box center [469, 348] width 111 height 20
click at [487, 303] on button "EMS Training Session, Trial" at bounding box center [470, 304] width 112 height 21
click at [469, 325] on link "EMS Training Session" at bounding box center [469, 328] width 111 height 20
click at [532, 366] on button "button" at bounding box center [533, 367] width 19 height 19
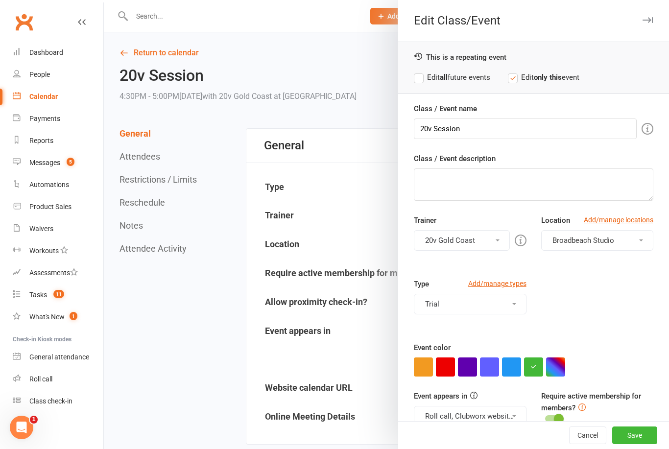
click at [508, 415] on button "Roll call, Clubworx website calendar and Mobile app" at bounding box center [470, 416] width 112 height 21
click at [491, 438] on link "Clubworx website calendar and Mobile app" at bounding box center [496, 440] width 164 height 20
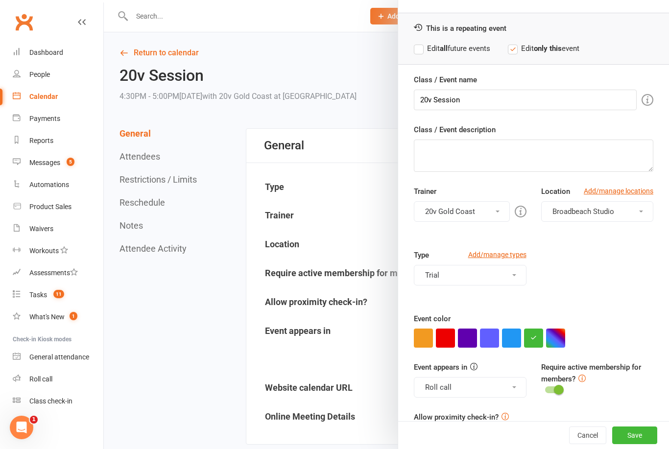
scroll to position [28, 0]
click at [509, 379] on button "Roll call" at bounding box center [470, 388] width 112 height 21
click at [636, 444] on button "Save" at bounding box center [634, 436] width 45 height 18
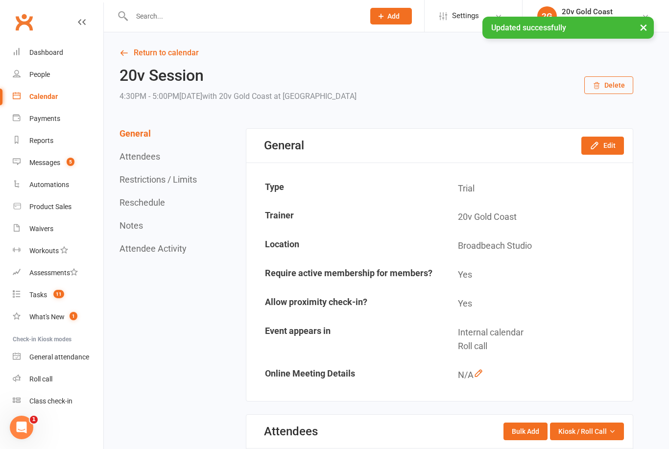
click at [56, 94] on div "Calendar" at bounding box center [43, 97] width 28 height 8
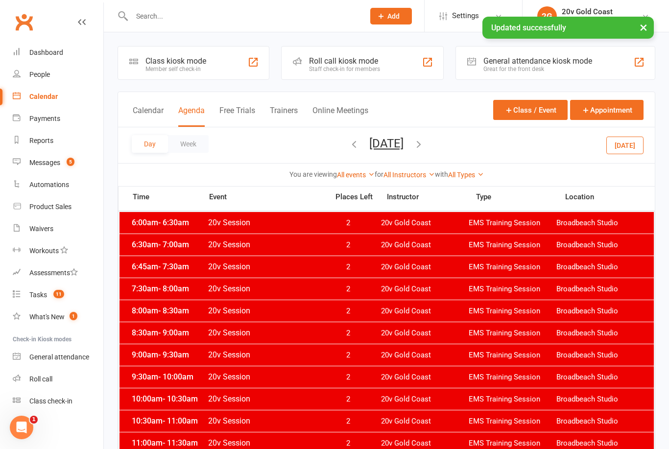
click at [631, 154] on button "Today" at bounding box center [624, 145] width 37 height 18
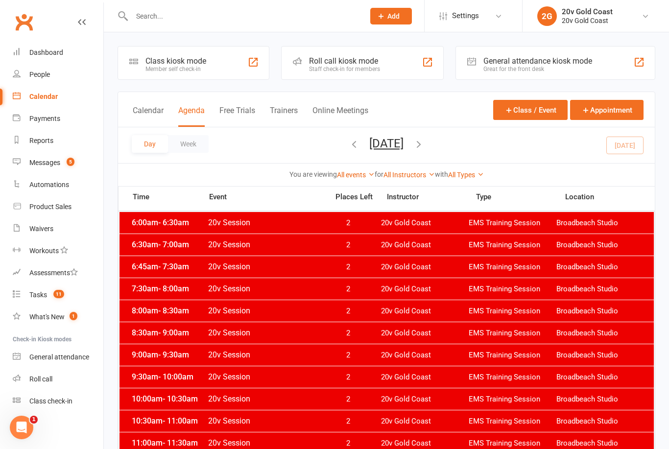
click at [404, 138] on button "Thursday, Sep 11, 2025" at bounding box center [386, 144] width 34 height 14
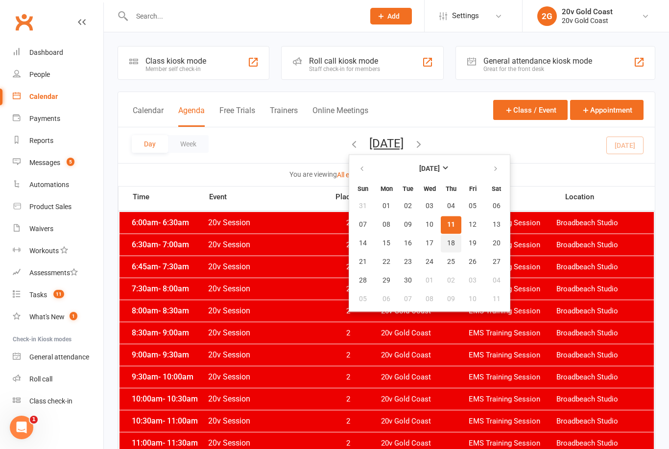
click at [447, 240] on span "18" at bounding box center [451, 244] width 8 height 8
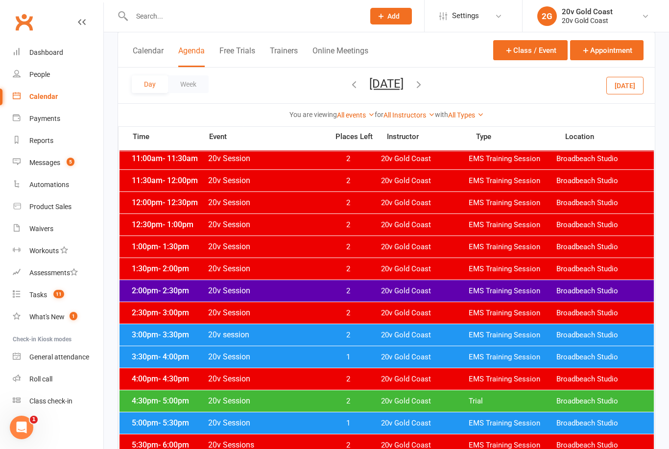
scroll to position [335, 0]
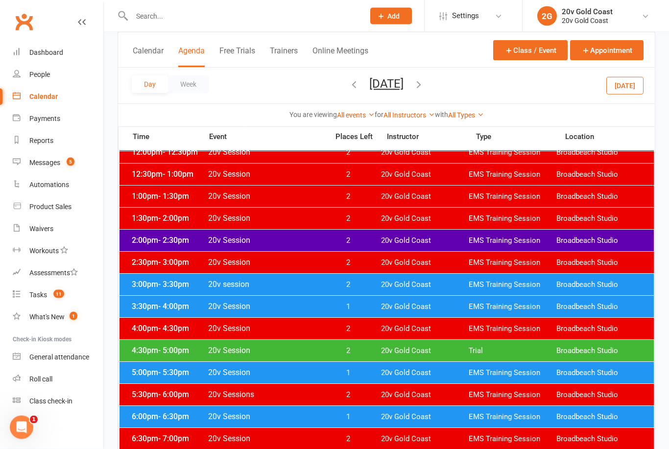
click at [358, 342] on div "4:30pm - 5:00pm 20v Session 2 20v Gold Coast Trial Broadbeach Studio" at bounding box center [387, 351] width 534 height 22
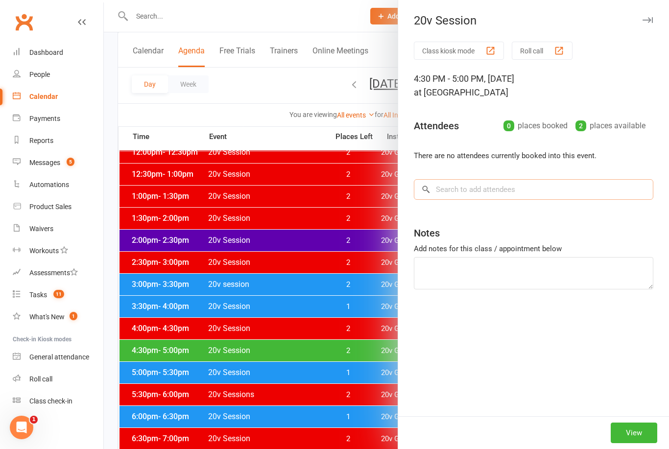
click at [511, 188] on input "search" at bounding box center [534, 189] width 240 height 21
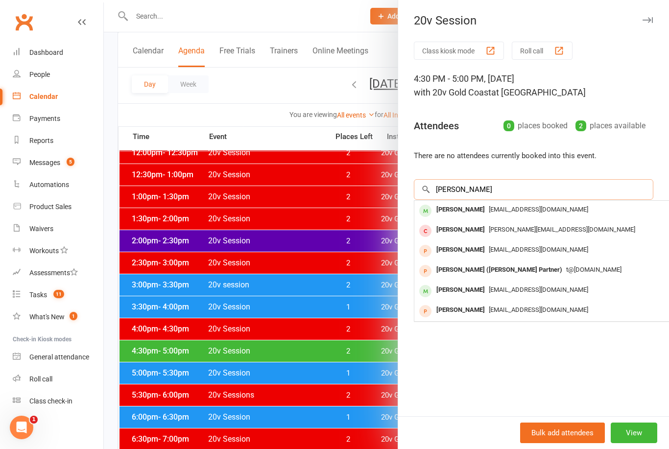
type input "Amanda peck"
click at [459, 205] on div "Amanda Peck" at bounding box center [461, 210] width 56 height 14
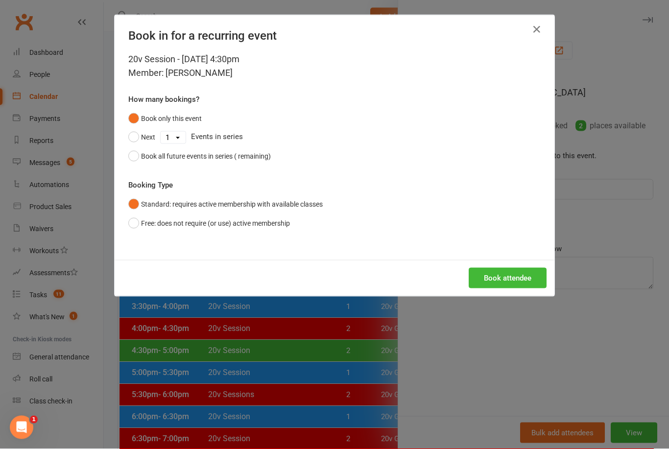
scroll to position [335, 0]
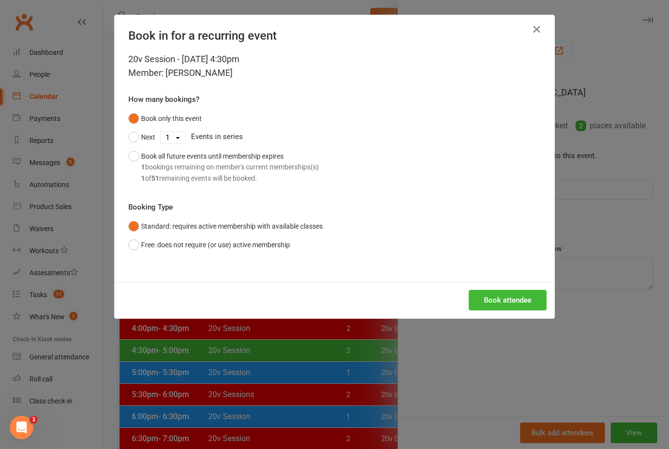
click at [519, 277] on div "20v Session - Sep 18, 2025 4:30pm Member: Amanda Peck How many bookings? Book o…" at bounding box center [335, 167] width 440 height 230
click at [521, 298] on button "Book attendee" at bounding box center [508, 300] width 78 height 21
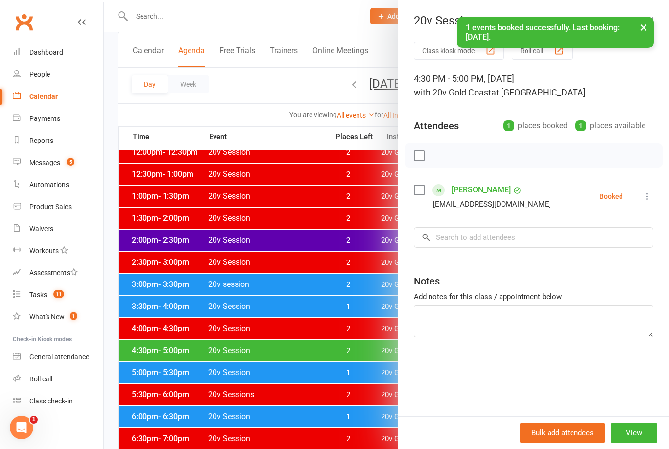
click at [339, 401] on div at bounding box center [386, 224] width 565 height 449
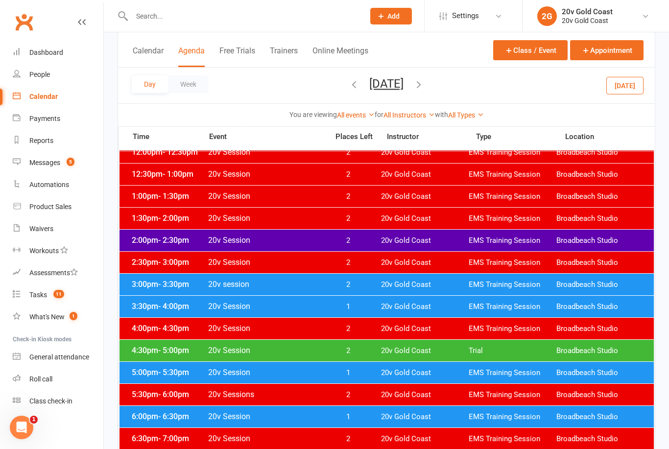
click at [622, 85] on button "Today" at bounding box center [624, 85] width 37 height 18
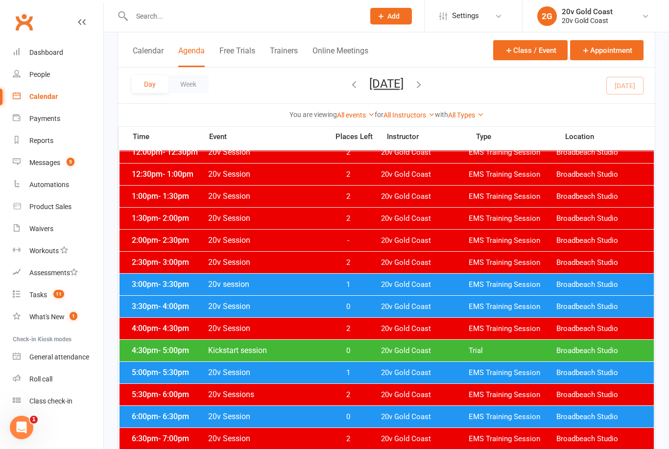
click at [404, 82] on button "Thursday, Sep 11, 2025" at bounding box center [386, 84] width 34 height 14
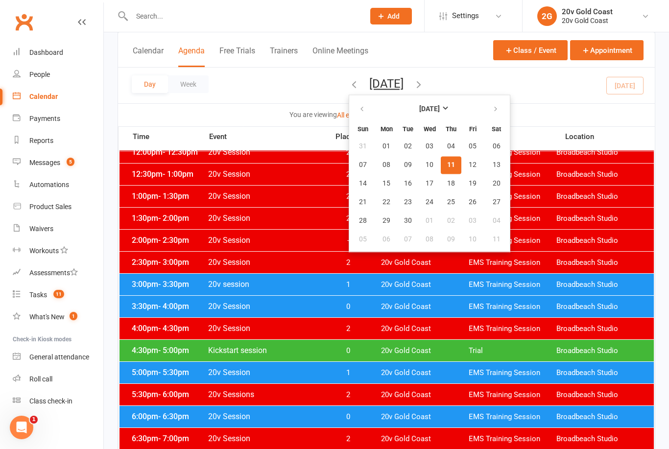
click at [447, 184] on span "18" at bounding box center [451, 184] width 8 height 8
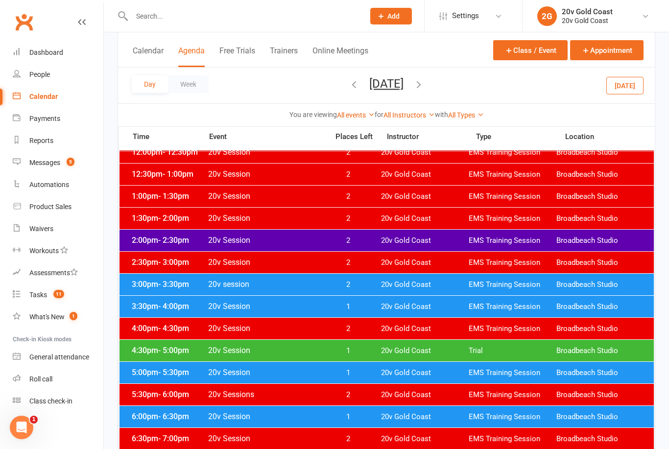
click at [362, 349] on span "1" at bounding box center [347, 350] width 51 height 9
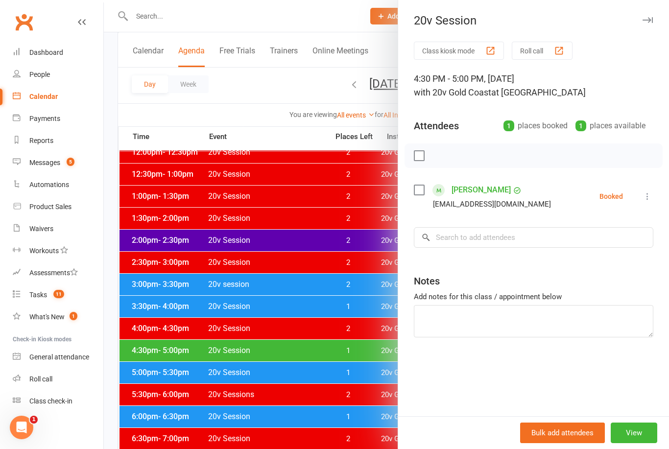
click at [360, 326] on div at bounding box center [386, 224] width 565 height 449
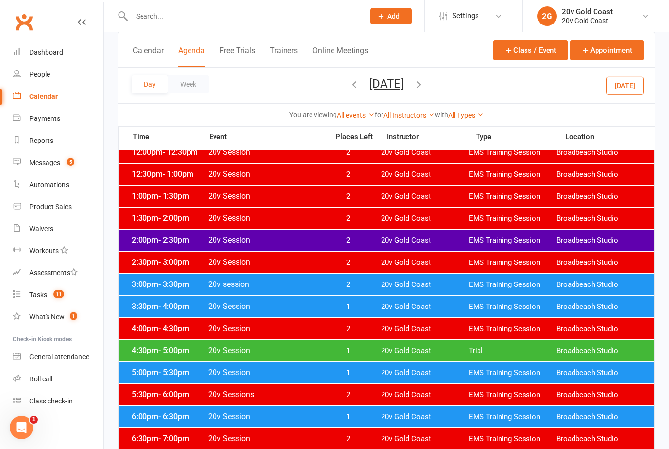
click at [626, 89] on button "Today" at bounding box center [624, 85] width 37 height 18
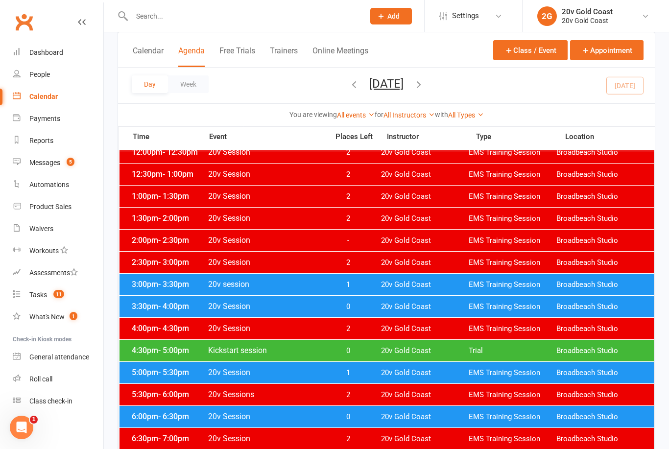
click at [349, 281] on span "1" at bounding box center [347, 284] width 51 height 9
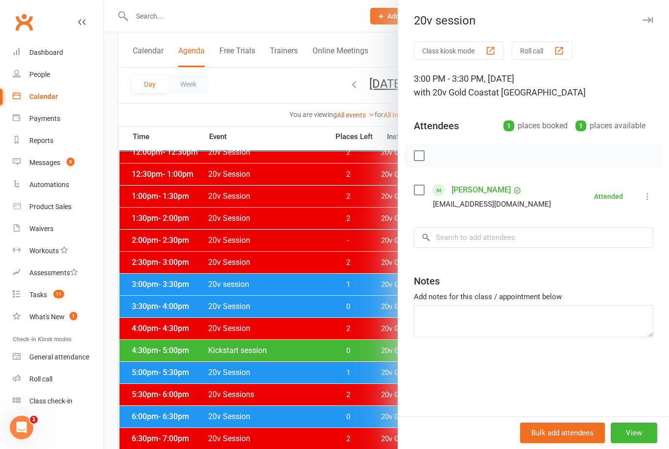
click at [360, 266] on div at bounding box center [386, 224] width 565 height 449
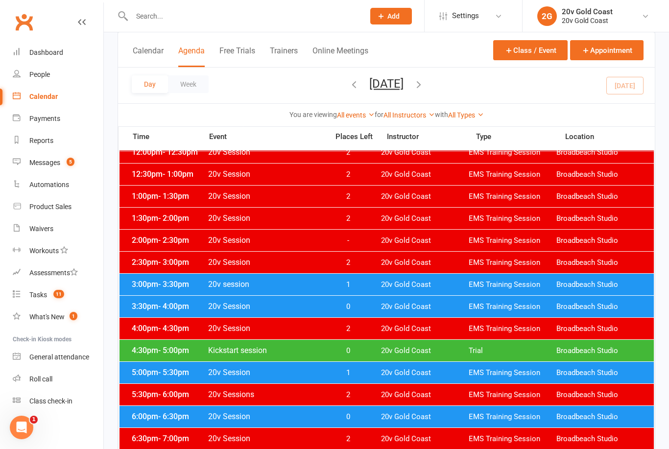
click at [368, 305] on span "0" at bounding box center [347, 306] width 51 height 9
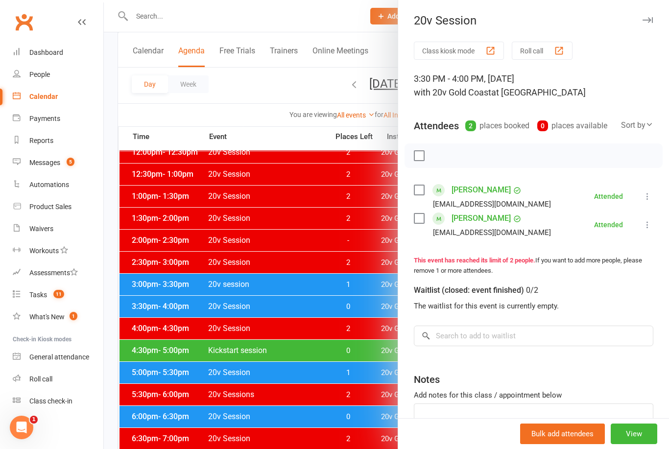
click at [371, 300] on div at bounding box center [386, 224] width 565 height 449
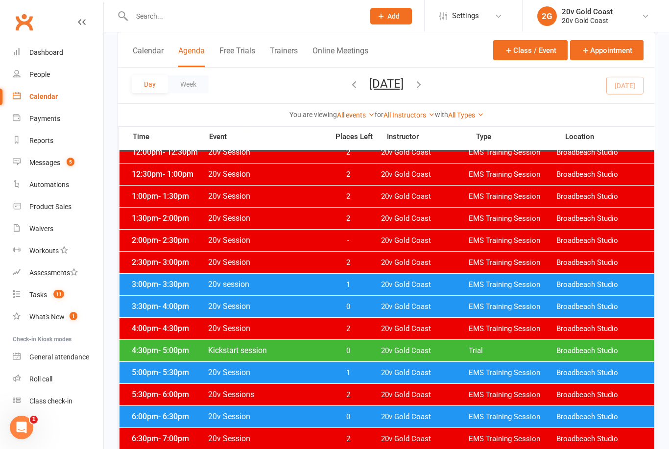
click at [364, 353] on span "0" at bounding box center [347, 350] width 51 height 9
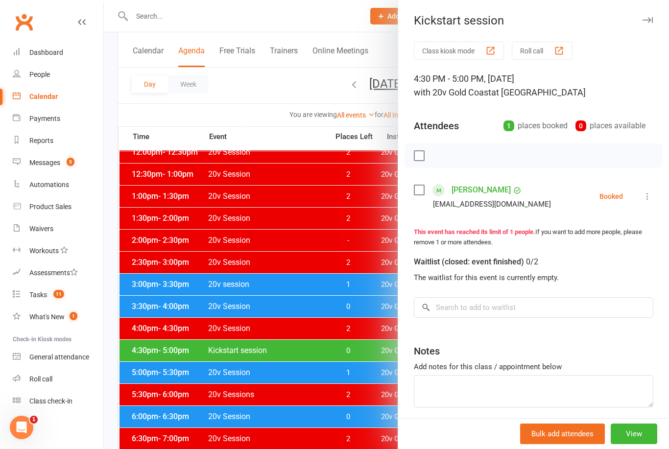
click at [647, 194] on icon at bounding box center [648, 197] width 10 height 10
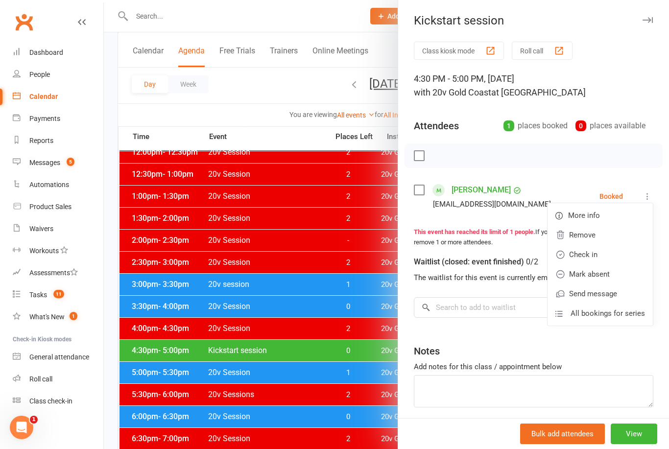
click at [590, 259] on link "Check in" at bounding box center [600, 255] width 105 height 20
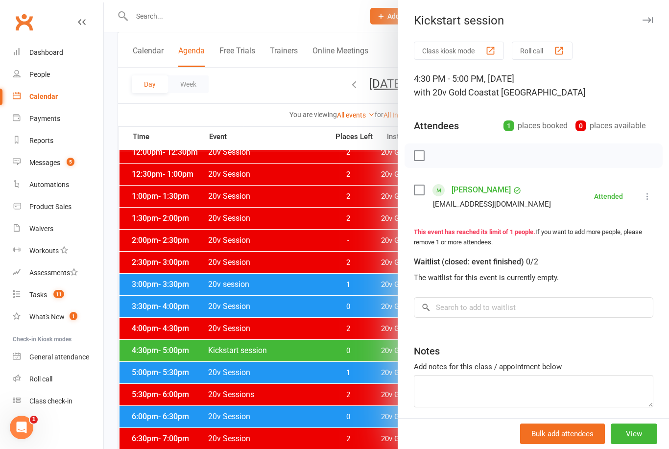
click at [369, 422] on div at bounding box center [386, 224] width 565 height 449
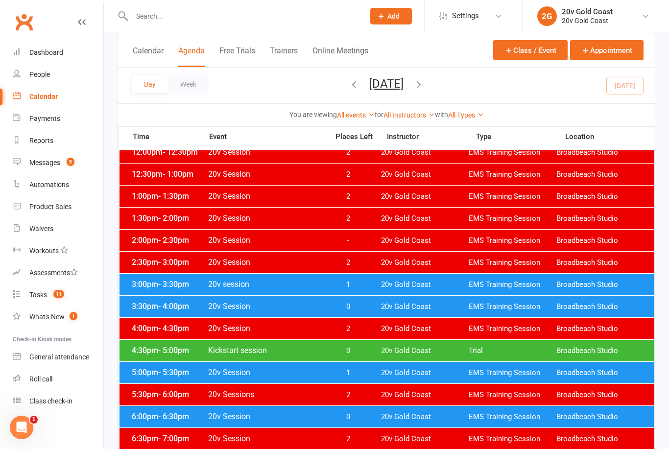
click at [357, 370] on span "1" at bounding box center [347, 372] width 51 height 9
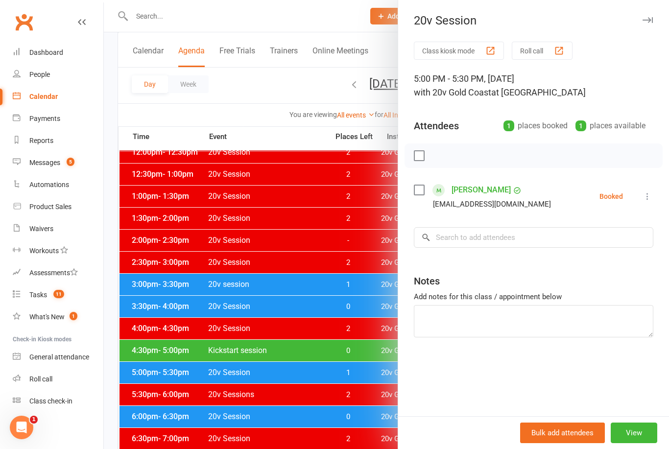
click at [656, 190] on div "Class kiosk mode Roll call 5:00 PM - 5:30 PM, Thursday, September, 11, 2025 wit…" at bounding box center [533, 229] width 271 height 375
click at [658, 193] on div "Class kiosk mode Roll call 5:00 PM - 5:30 PM, Thursday, September, 11, 2025 wit…" at bounding box center [533, 229] width 271 height 375
click at [651, 195] on icon at bounding box center [648, 197] width 10 height 10
click at [590, 255] on link "Check in" at bounding box center [600, 255] width 105 height 20
click at [351, 416] on div at bounding box center [386, 224] width 565 height 449
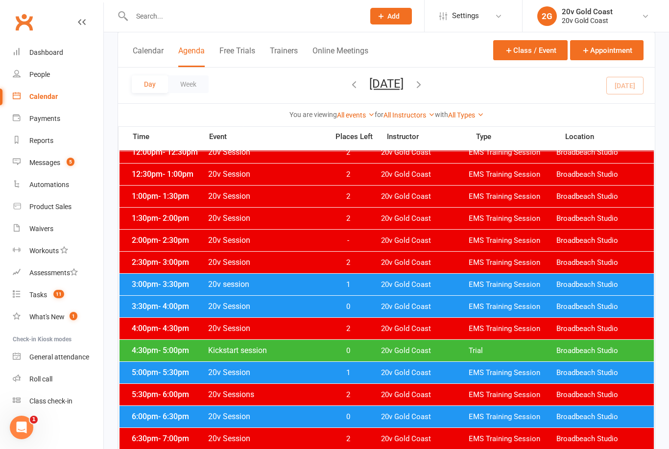
click at [50, 165] on div "Messages" at bounding box center [44, 163] width 31 height 8
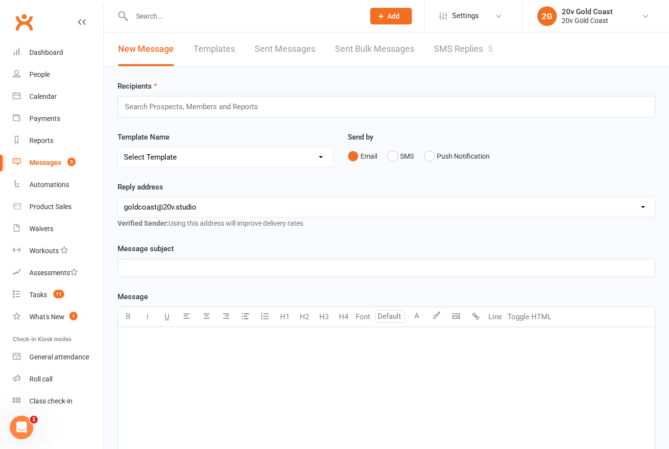
click at [482, 55] on link "SMS Replies 5" at bounding box center [463, 49] width 59 height 34
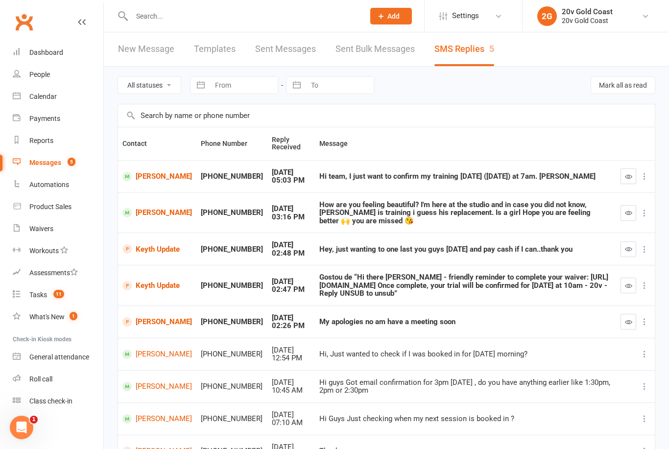
click at [58, 93] on link "Calendar" at bounding box center [58, 97] width 91 height 22
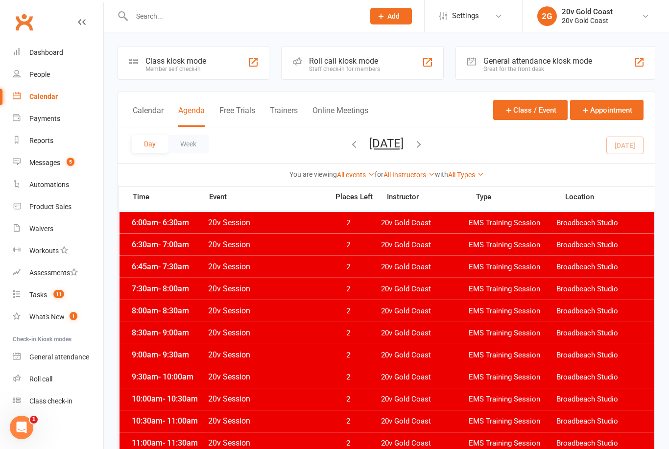
click at [624, 147] on div "Day Week Thursday, Sep 11, 2025 September 2025 Sun Mon Tue Wed Thu Fri Sat 31 0…" at bounding box center [386, 145] width 537 height 36
click at [424, 145] on icon "button" at bounding box center [418, 144] width 11 height 11
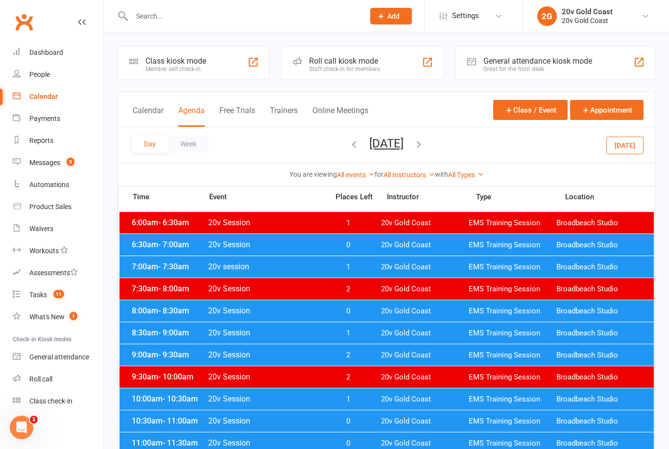
click at [351, 265] on span "1" at bounding box center [347, 267] width 51 height 9
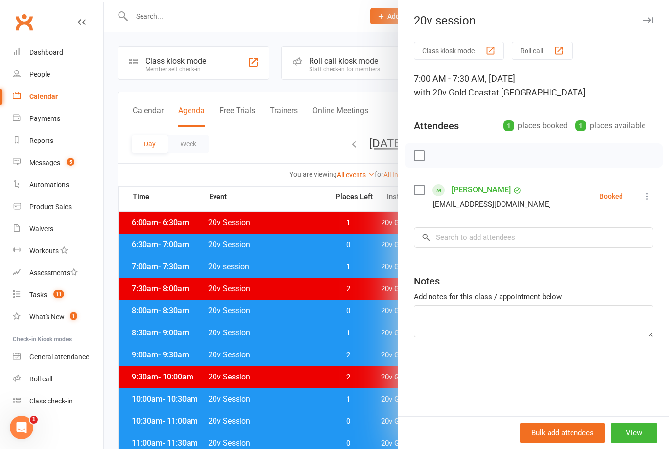
click at [486, 193] on link "[PERSON_NAME]" at bounding box center [481, 190] width 59 height 16
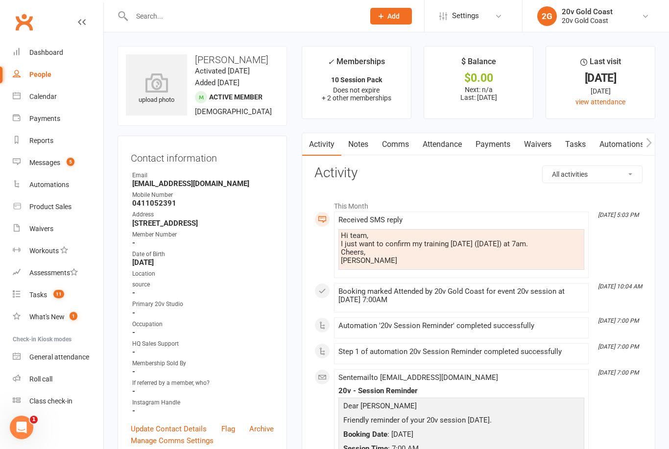
click at [449, 145] on link "Attendance" at bounding box center [442, 144] width 53 height 23
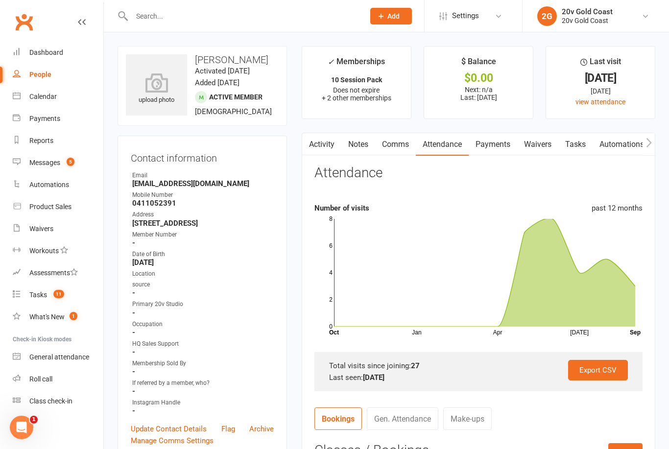
click at [326, 147] on link "Activity" at bounding box center [321, 144] width 39 height 23
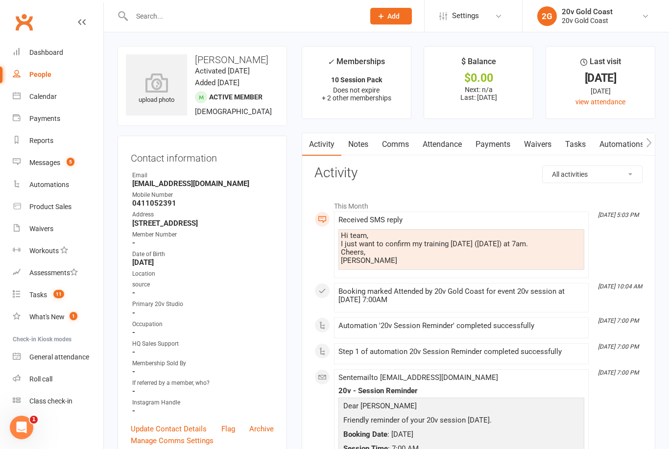
click at [406, 147] on link "Comms" at bounding box center [395, 144] width 41 height 23
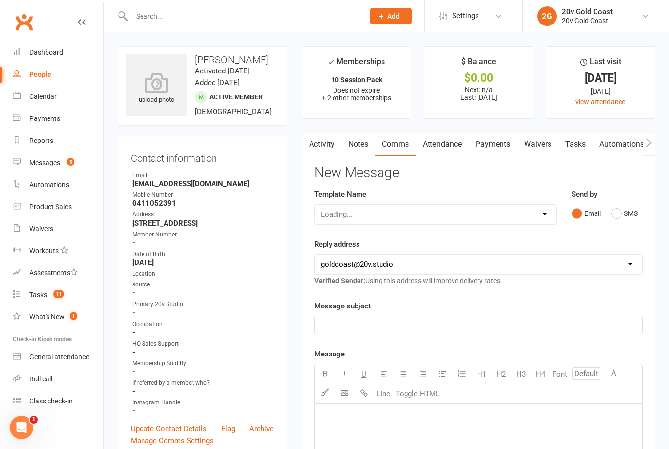
click at [618, 211] on button "SMS" at bounding box center [624, 213] width 26 height 19
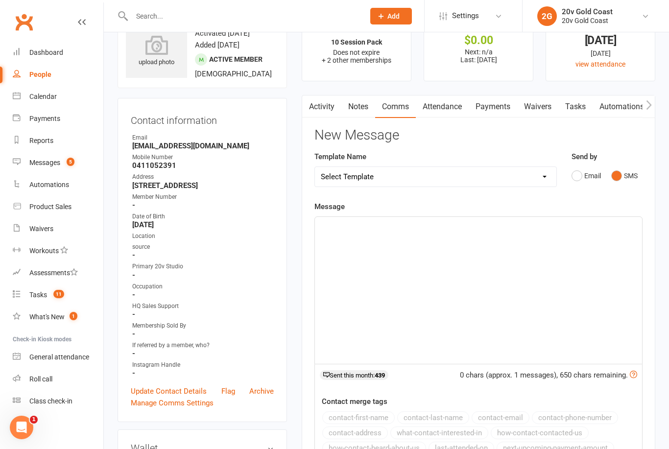
scroll to position [28, 0]
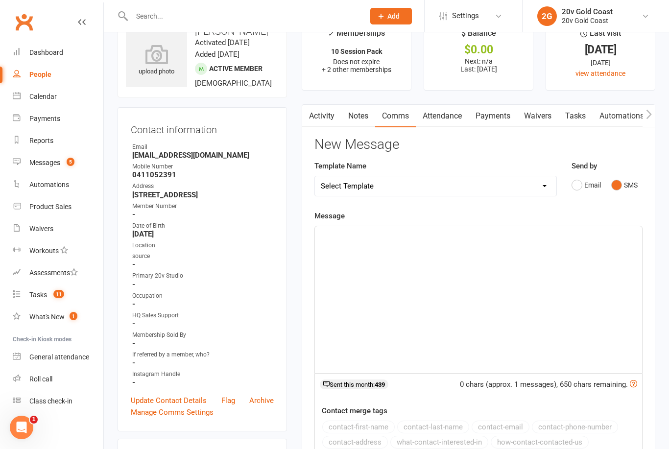
click at [463, 250] on div "﻿" at bounding box center [478, 299] width 327 height 147
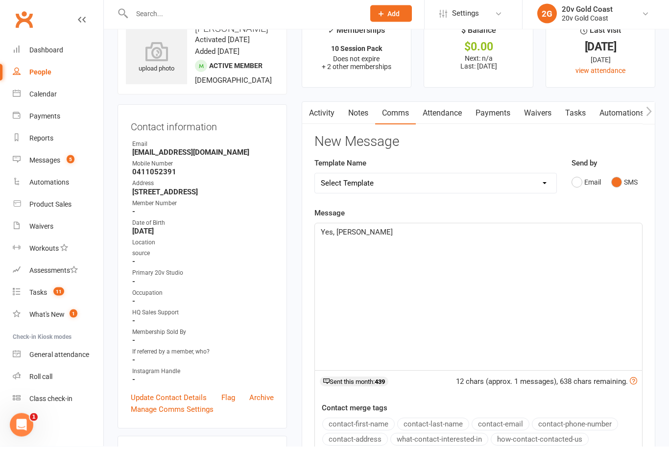
scroll to position [20, 0]
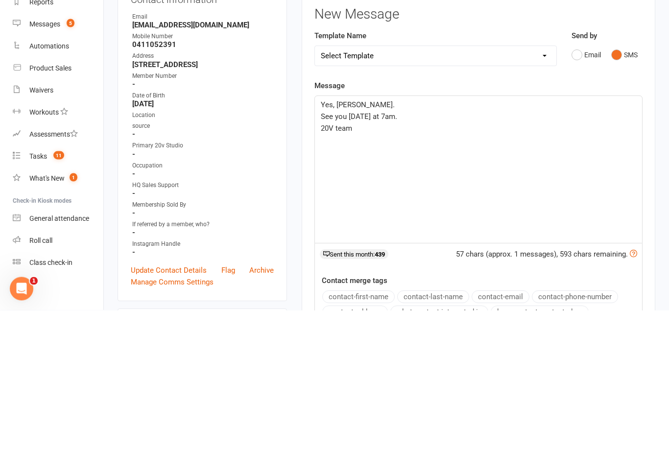
click at [320, 235] on div "Yes, Michael. See you tomorrow at 7am. 20V team" at bounding box center [478, 308] width 327 height 147
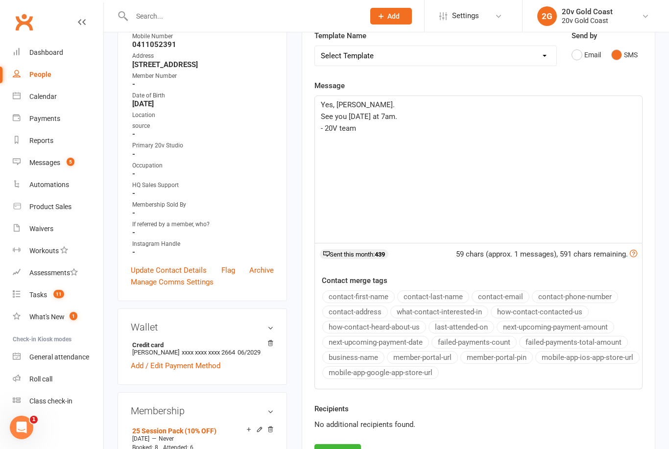
click at [349, 449] on button "Send" at bounding box center [337, 454] width 47 height 21
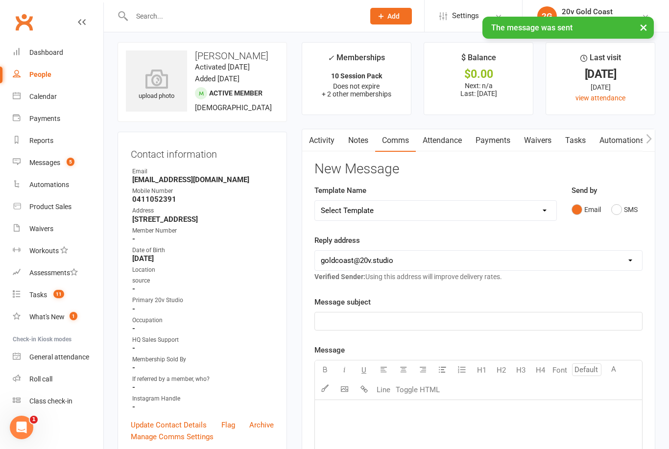
scroll to position [0, 0]
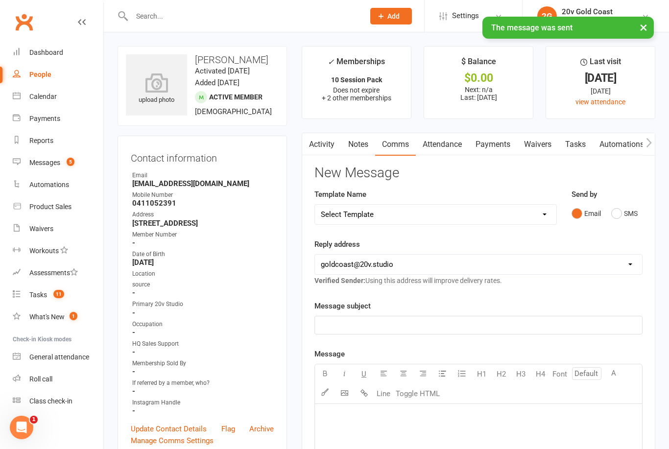
click at [332, 147] on link "Activity" at bounding box center [321, 144] width 39 height 23
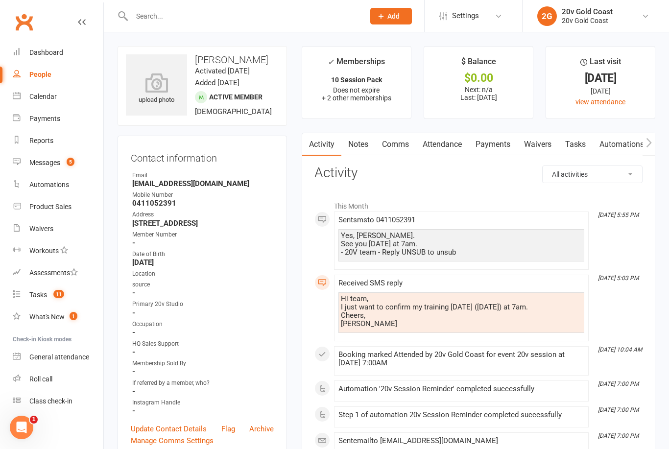
click at [396, 141] on link "Comms" at bounding box center [395, 144] width 41 height 23
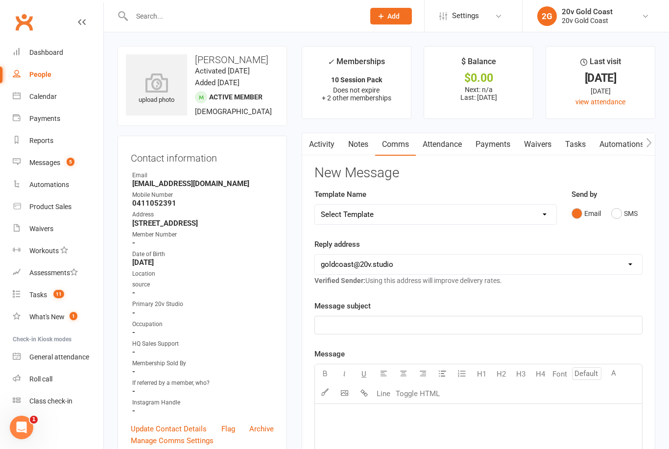
click at [447, 142] on link "Attendance" at bounding box center [442, 144] width 53 height 23
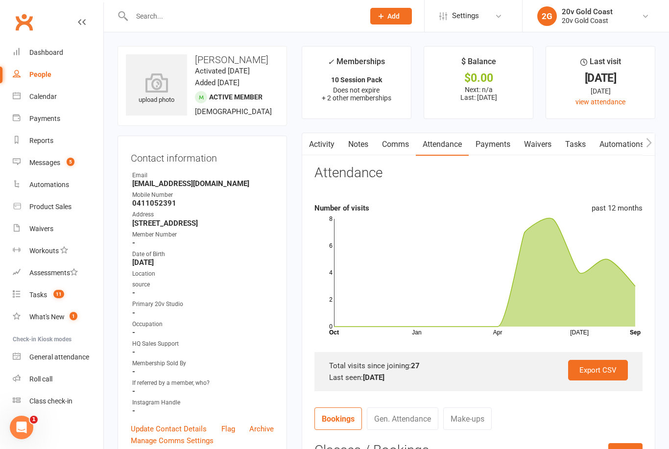
click at [62, 168] on link "Messages 5" at bounding box center [58, 163] width 91 height 22
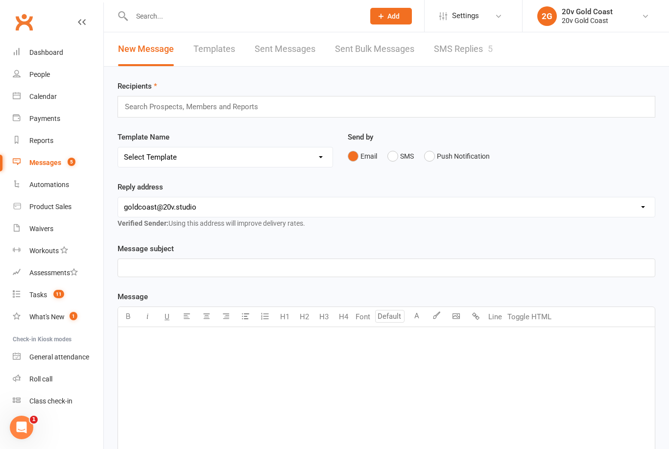
click at [466, 49] on link "SMS Replies 5" at bounding box center [463, 49] width 59 height 34
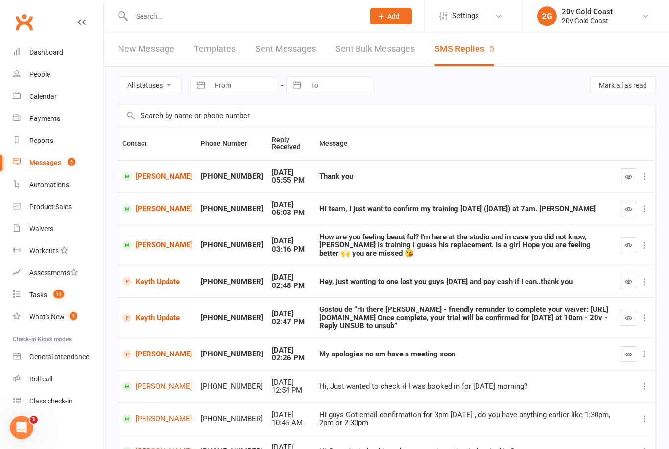
click at [631, 173] on icon "button" at bounding box center [628, 176] width 7 height 7
click at [535, 181] on td "Thank you" at bounding box center [465, 176] width 301 height 32
click at [623, 209] on button "button" at bounding box center [629, 209] width 16 height 16
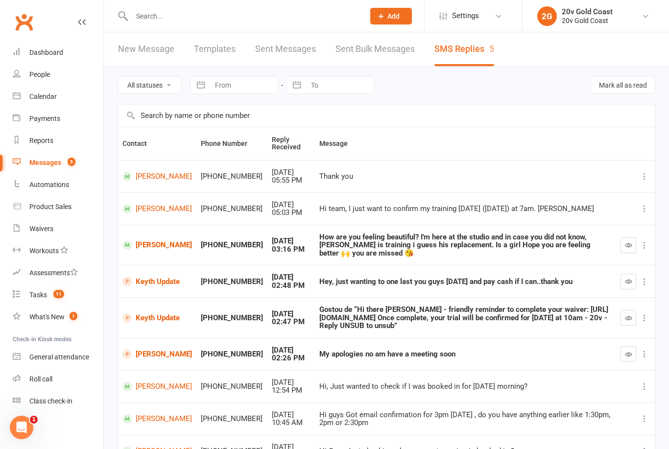
click at [624, 238] on button "button" at bounding box center [629, 246] width 16 height 16
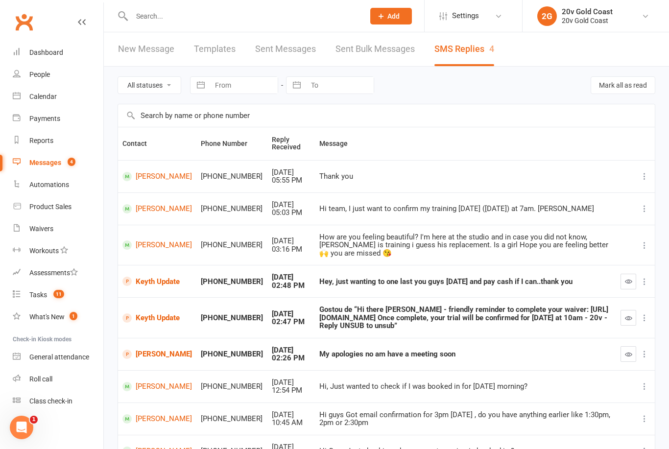
click at [160, 277] on link "Keyth Update" at bounding box center [157, 281] width 70 height 9
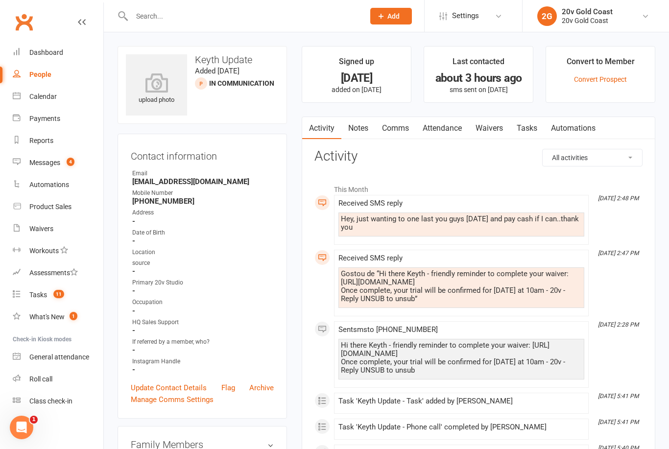
click at [62, 155] on link "Messages 4" at bounding box center [58, 163] width 91 height 22
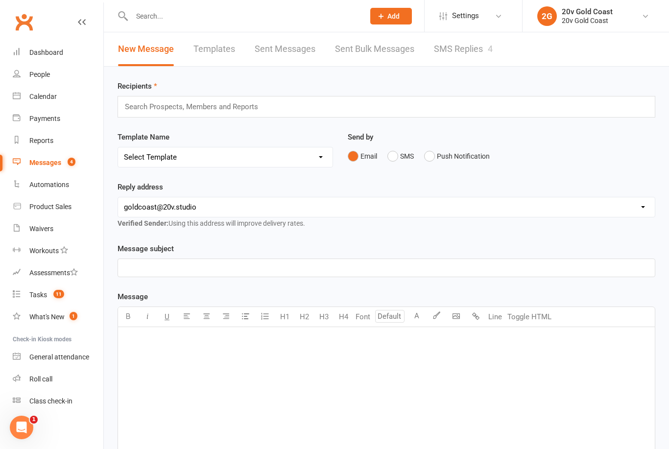
click at [469, 52] on link "SMS Replies 4" at bounding box center [463, 49] width 59 height 34
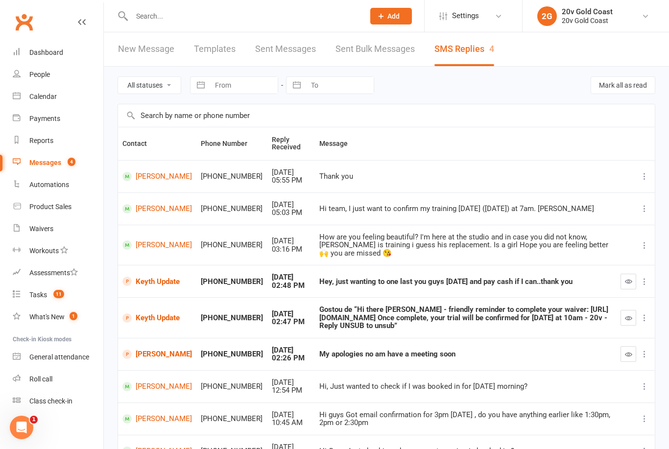
click at [170, 82] on select "All statuses Read only Unread only" at bounding box center [149, 85] width 63 height 17
select select "unread_only"
